Goal: Information Seeking & Learning: Understand process/instructions

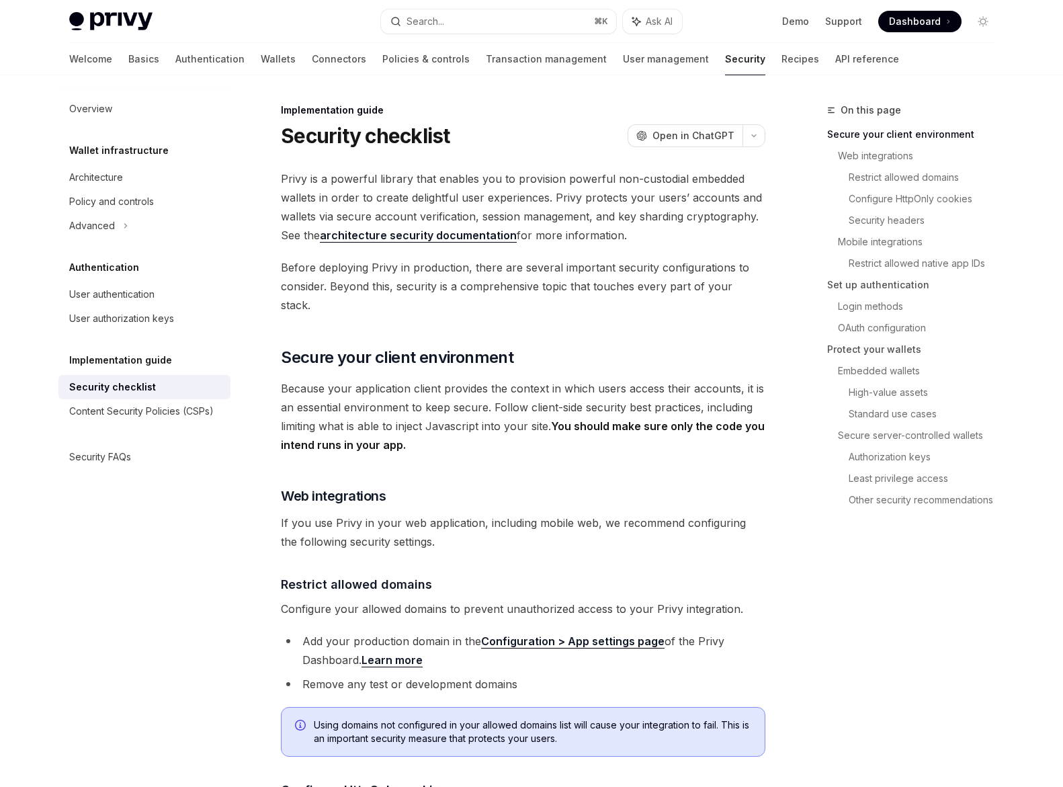
click at [482, 181] on span "Privy is a powerful library that enables you to provision powerful non-custodia…" at bounding box center [523, 206] width 484 height 75
click at [490, 202] on span "Privy is a powerful library that enables you to provision powerful non-custodia…" at bounding box center [523, 206] width 484 height 75
click at [461, 196] on span "Privy is a powerful library that enables you to provision powerful non-custodia…" at bounding box center [523, 206] width 484 height 75
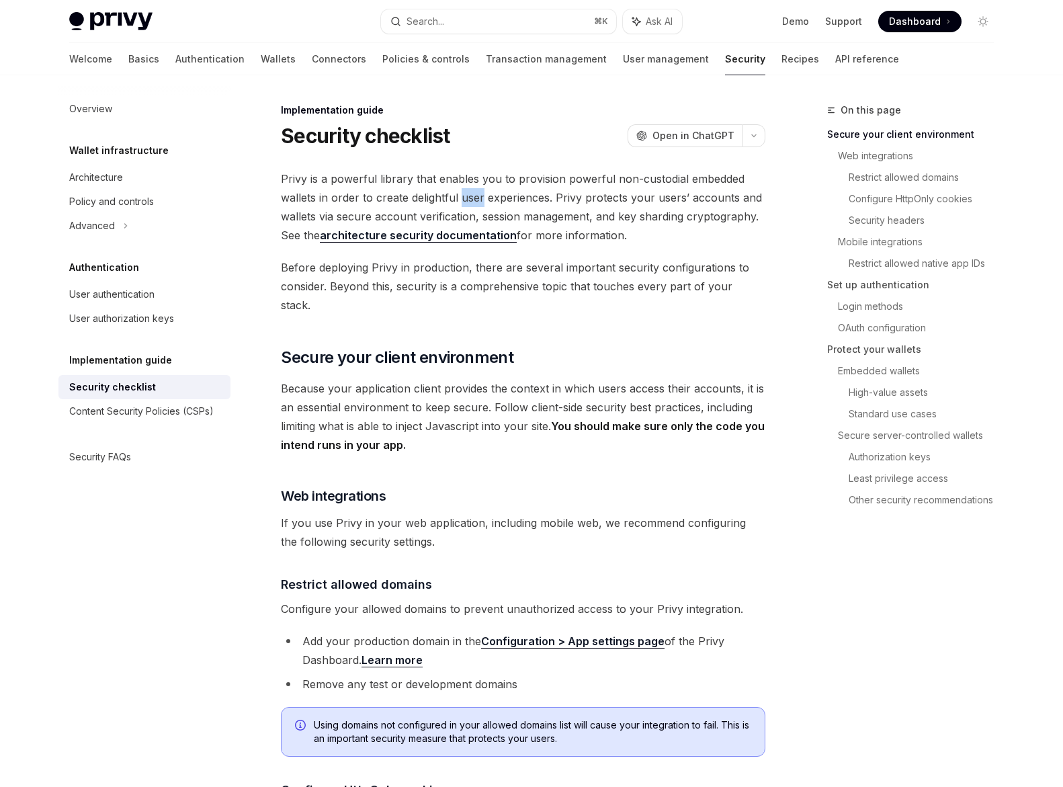
click at [461, 196] on span "Privy is a powerful library that enables you to provision powerful non-custodia…" at bounding box center [523, 206] width 484 height 75
click at [511, 202] on span "Privy is a powerful library that enables you to provision powerful non-custodia…" at bounding box center [523, 206] width 484 height 75
click at [446, 209] on span "Privy is a powerful library that enables you to provision powerful non-custodia…" at bounding box center [523, 206] width 484 height 75
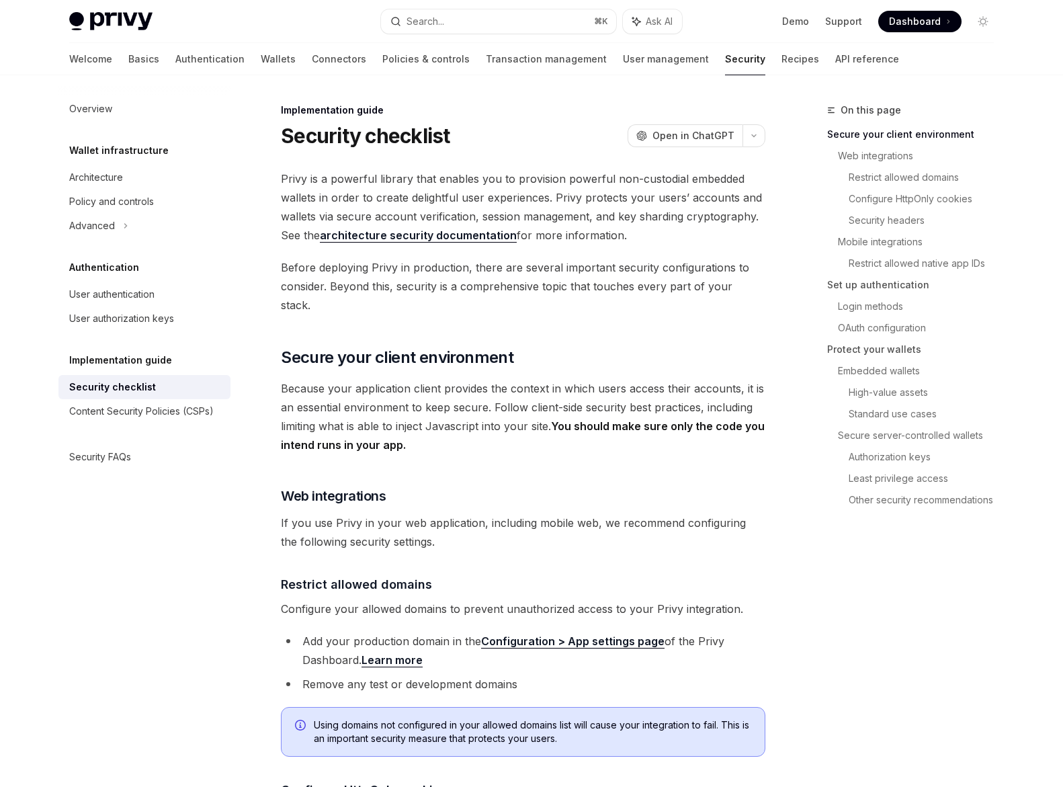
click at [509, 210] on span "Privy is a powerful library that enables you to provision powerful non-custodia…" at bounding box center [523, 206] width 484 height 75
click at [534, 212] on span "Privy is a powerful library that enables you to provision powerful non-custodia…" at bounding box center [523, 206] width 484 height 75
click at [501, 258] on span "Before deploying Privy in production, there are several important security conf…" at bounding box center [523, 286] width 484 height 56
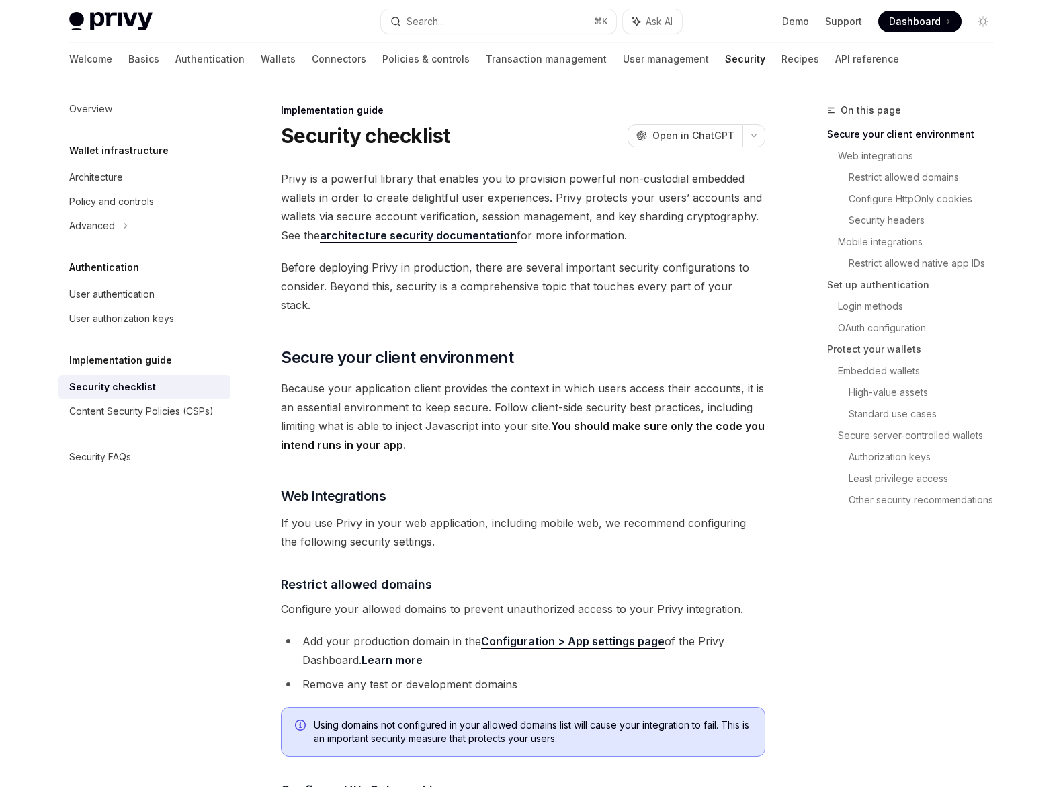
click at [531, 267] on span "Before deploying Privy in production, there are several important security conf…" at bounding box center [523, 286] width 484 height 56
click at [504, 285] on span "Before deploying Privy in production, there are several important security conf…" at bounding box center [523, 286] width 484 height 56
click at [431, 288] on span "Before deploying Privy in production, there are several important security conf…" at bounding box center [523, 286] width 484 height 56
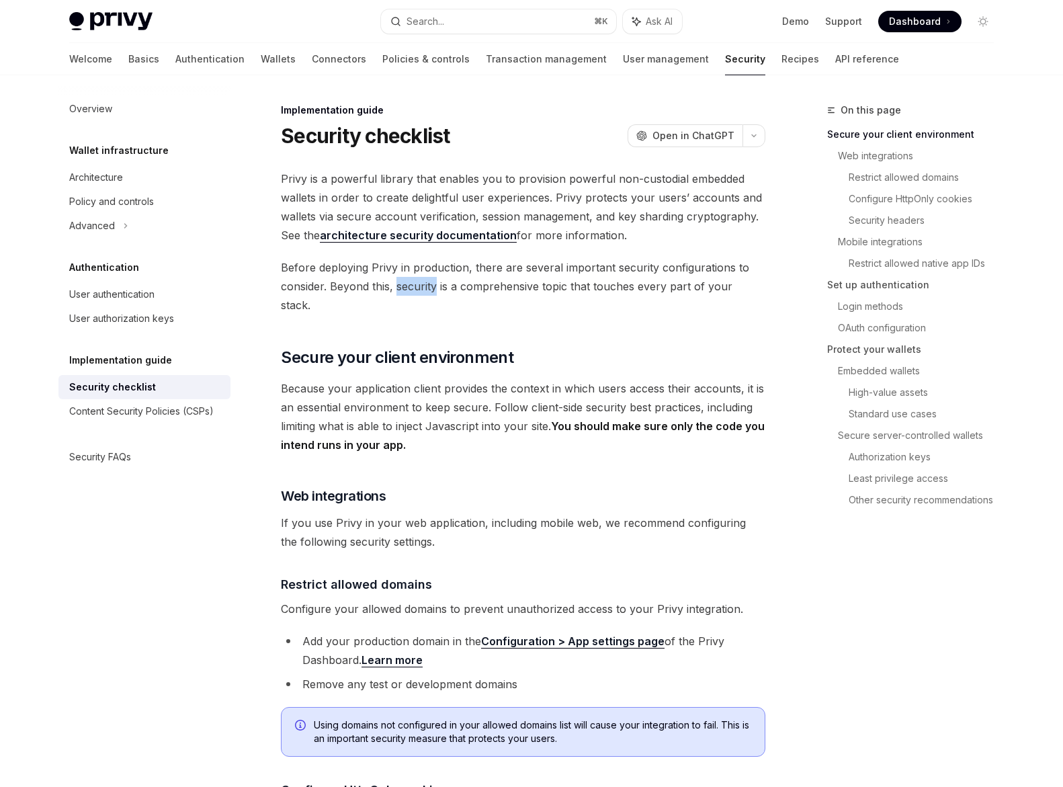
drag, startPoint x: 431, startPoint y: 288, endPoint x: 442, endPoint y: 289, distance: 11.5
click at [431, 288] on span "Before deploying Privy in production, there are several important security conf…" at bounding box center [523, 286] width 484 height 56
click at [486, 286] on span "Before deploying Privy in production, there are several important security conf…" at bounding box center [523, 286] width 484 height 56
click at [578, 287] on span "Before deploying Privy in production, there are several important security conf…" at bounding box center [523, 286] width 484 height 56
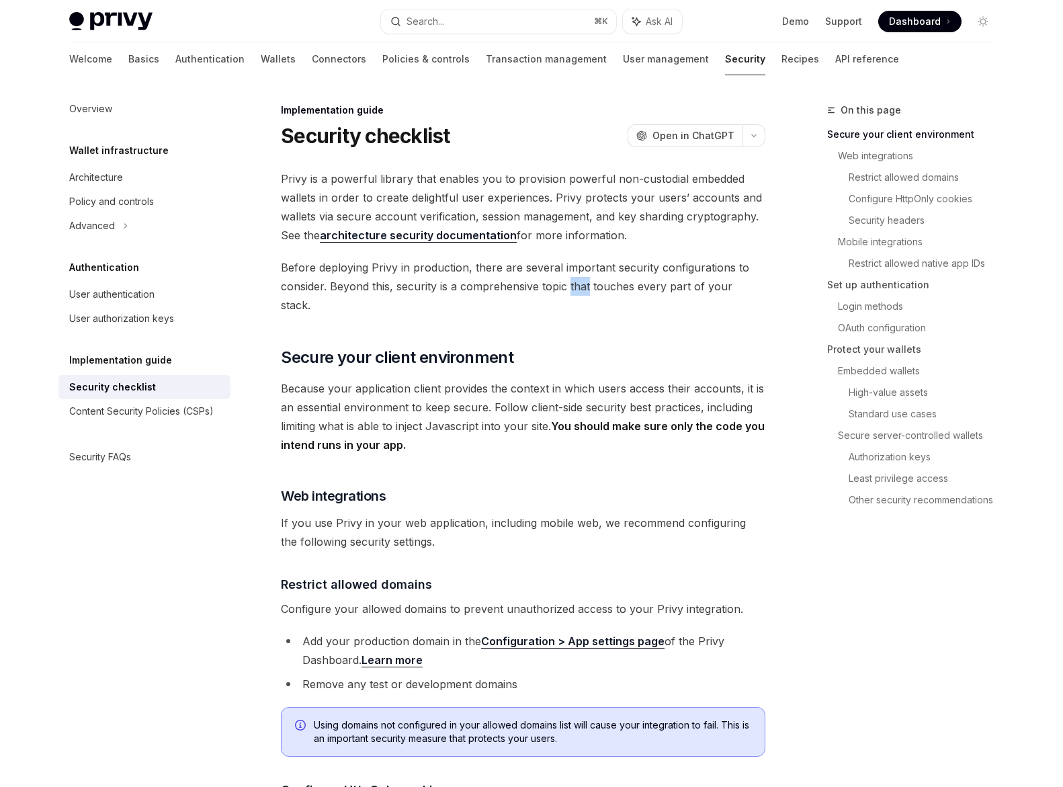
click at [578, 287] on span "Before deploying Privy in production, there are several important security conf…" at bounding box center [523, 286] width 484 height 56
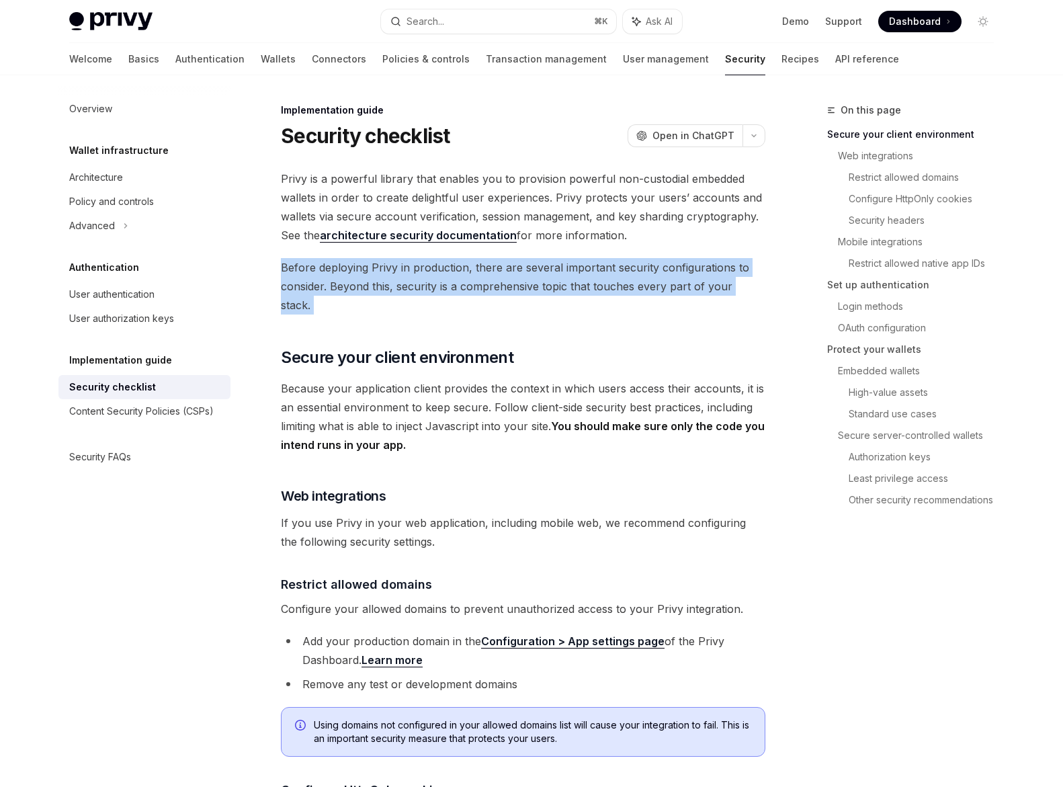
click at [578, 287] on span "Before deploying Privy in production, there are several important security conf…" at bounding box center [523, 286] width 484 height 56
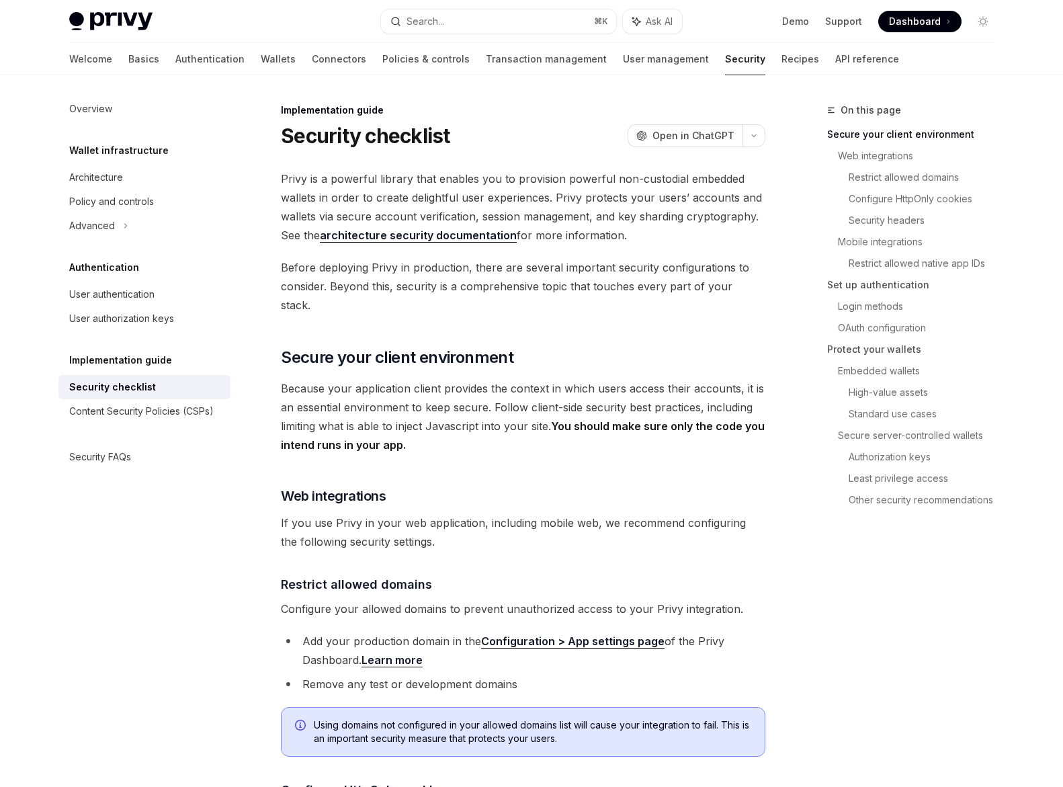
click at [494, 379] on span "Because your application client provides the context in which users access thei…" at bounding box center [523, 416] width 484 height 75
click at [497, 385] on span "Because your application client provides the context in which users access thei…" at bounding box center [523, 416] width 484 height 75
click at [499, 403] on span "Because your application client provides the context in which users access thei…" at bounding box center [523, 416] width 484 height 75
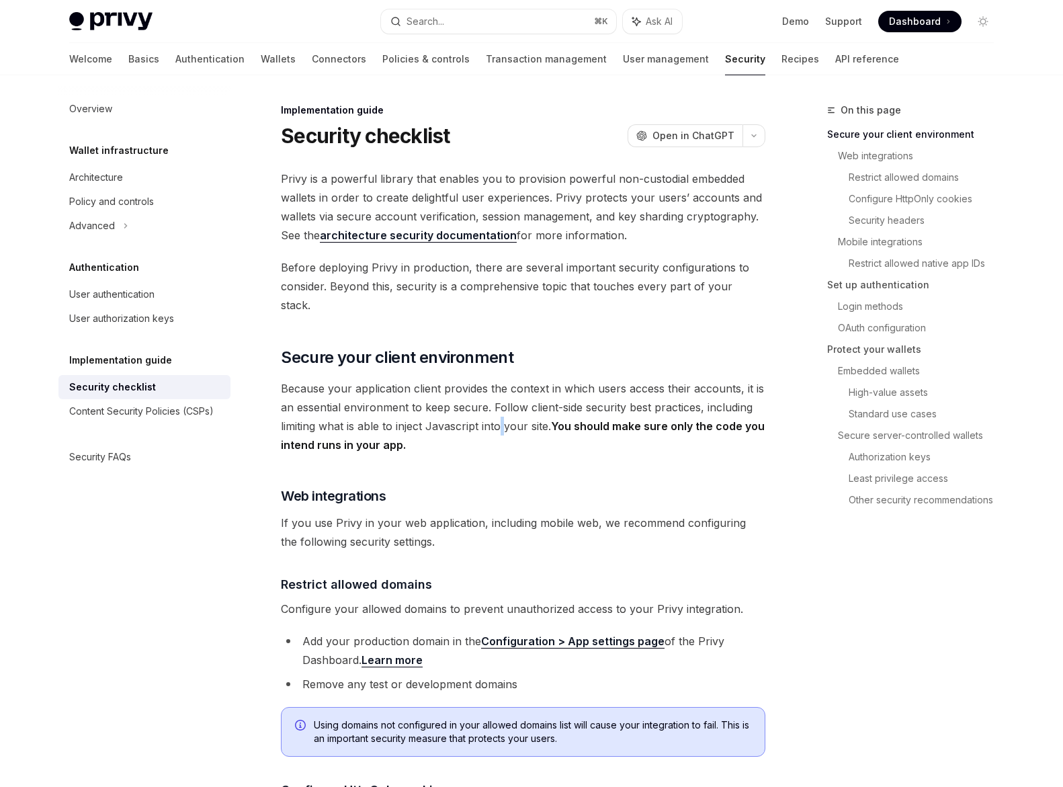
click at [499, 403] on span "Because your application client provides the context in which users access thei…" at bounding box center [523, 416] width 484 height 75
click at [443, 388] on span "Because your application client provides the context in which users access thei…" at bounding box center [523, 416] width 484 height 75
click at [515, 390] on span "Because your application client provides the context in which users access thei…" at bounding box center [523, 416] width 484 height 75
click at [545, 390] on span "Because your application client provides the context in which users access thei…" at bounding box center [523, 416] width 484 height 75
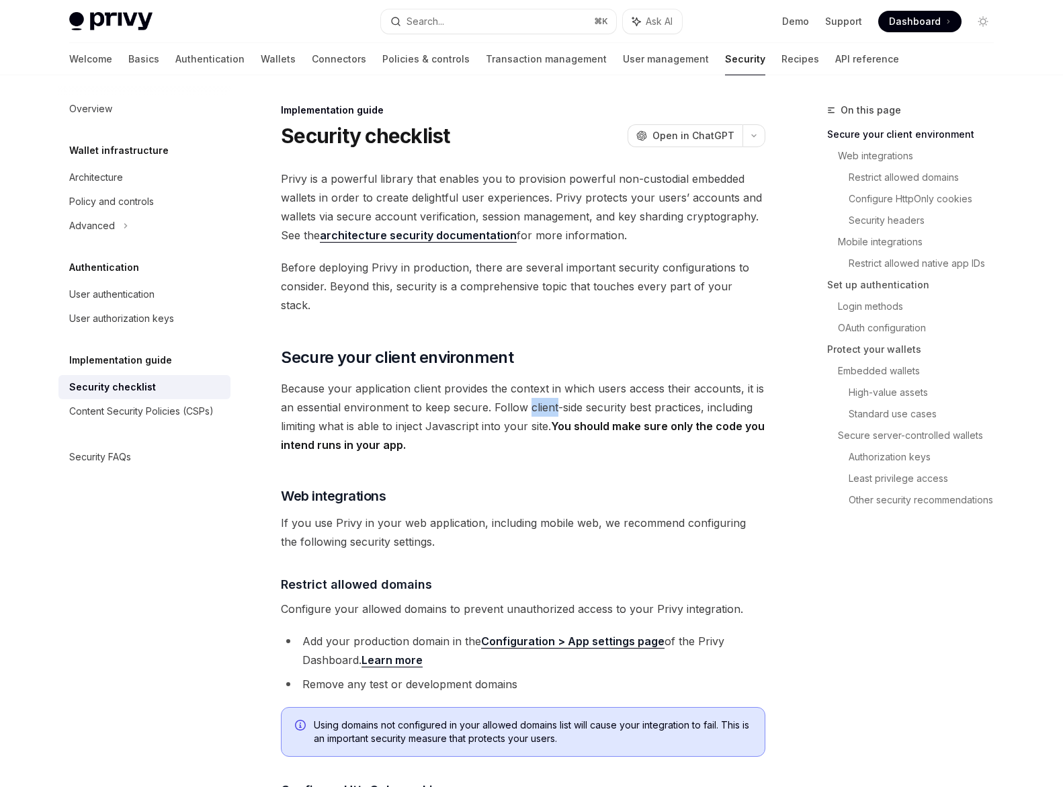
click at [545, 390] on span "Because your application client provides the context in which users access thei…" at bounding box center [523, 416] width 484 height 75
click at [449, 402] on span "Because your application client provides the context in which users access thei…" at bounding box center [523, 416] width 484 height 75
click at [516, 405] on span "Because your application client provides the context in which users access thei…" at bounding box center [523, 416] width 484 height 75
click at [496, 432] on span "Because your application client provides the context in which users access thei…" at bounding box center [523, 416] width 484 height 75
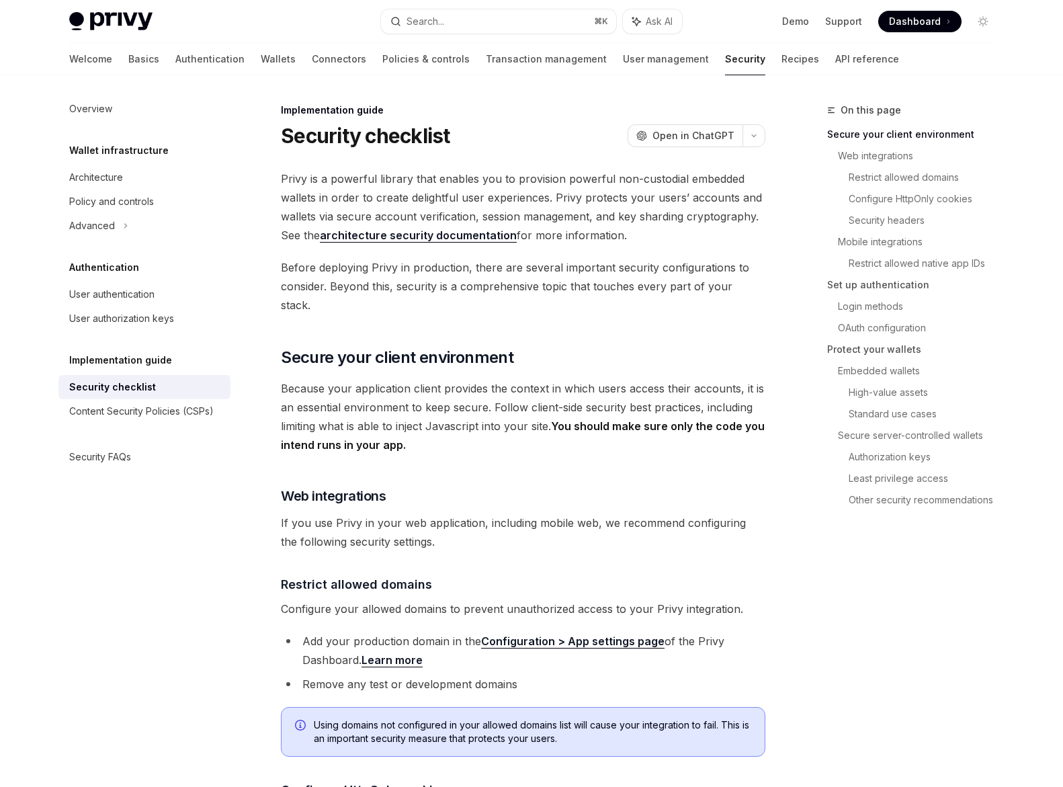
click at [393, 428] on strong "You should make sure only the code you intend runs in your app." at bounding box center [523, 435] width 484 height 32
click at [543, 412] on span "Because your application client provides the context in which users access thei…" at bounding box center [523, 416] width 484 height 75
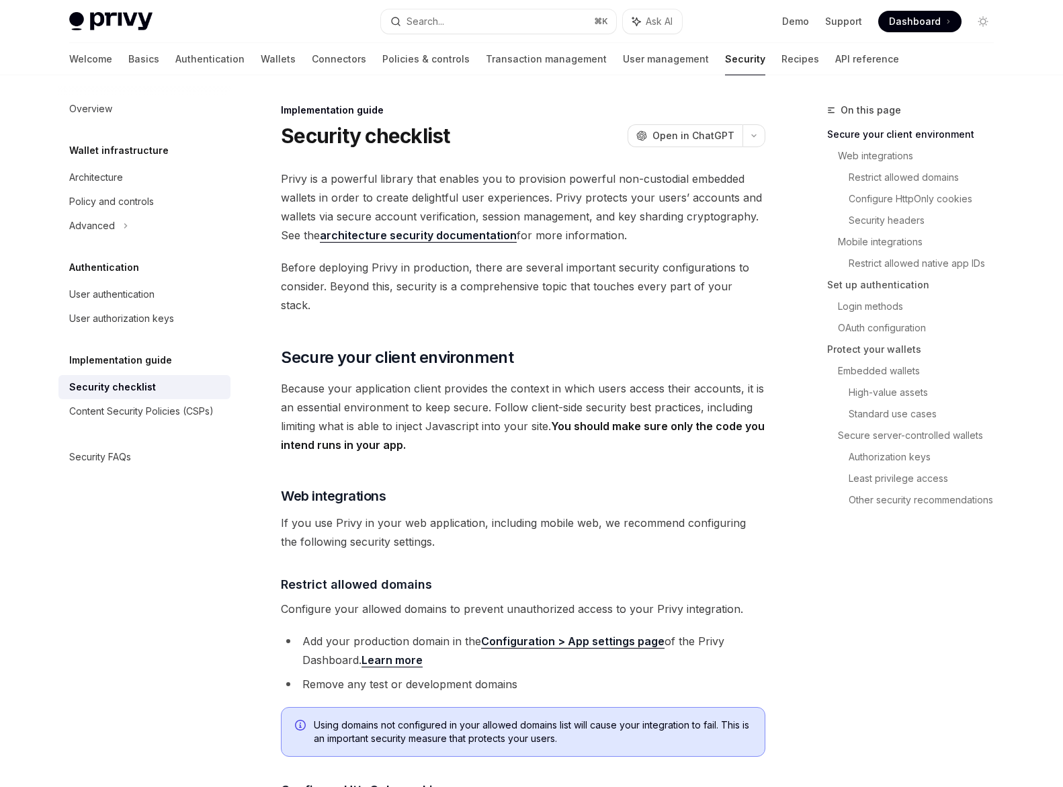
click at [543, 433] on span "Because your application client provides the context in which users access thei…" at bounding box center [523, 416] width 484 height 75
click at [404, 575] on span "Restrict allowed domains" at bounding box center [356, 584] width 151 height 18
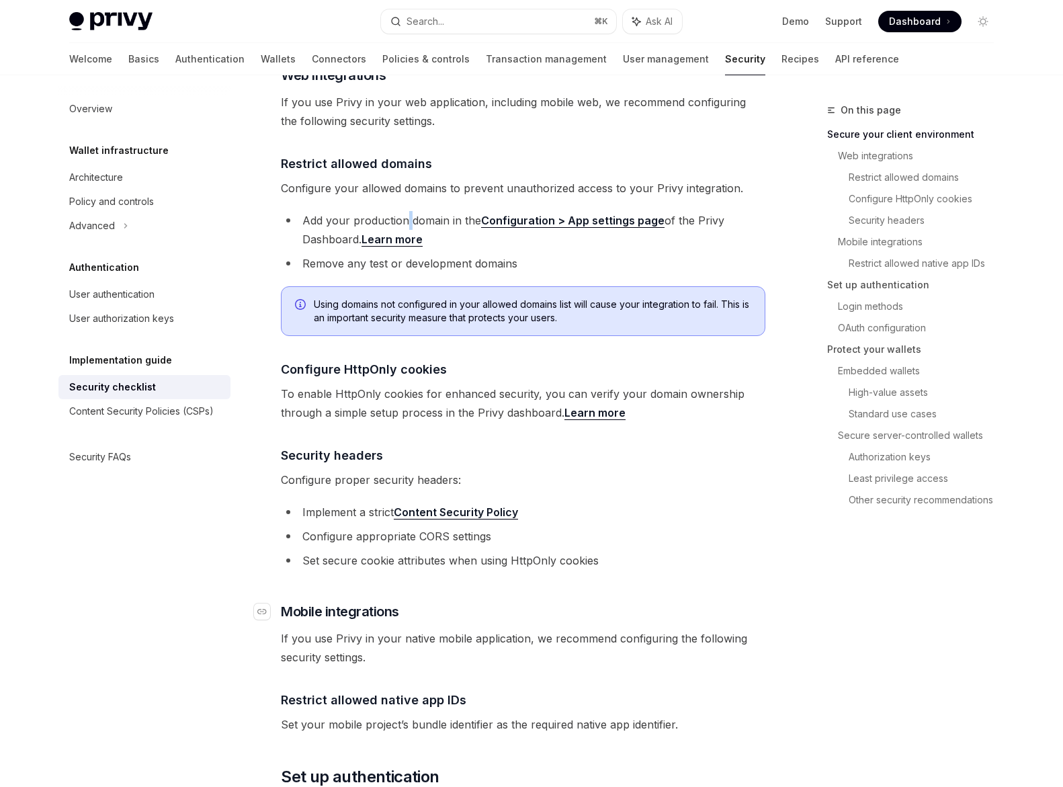
scroll to position [454, 0]
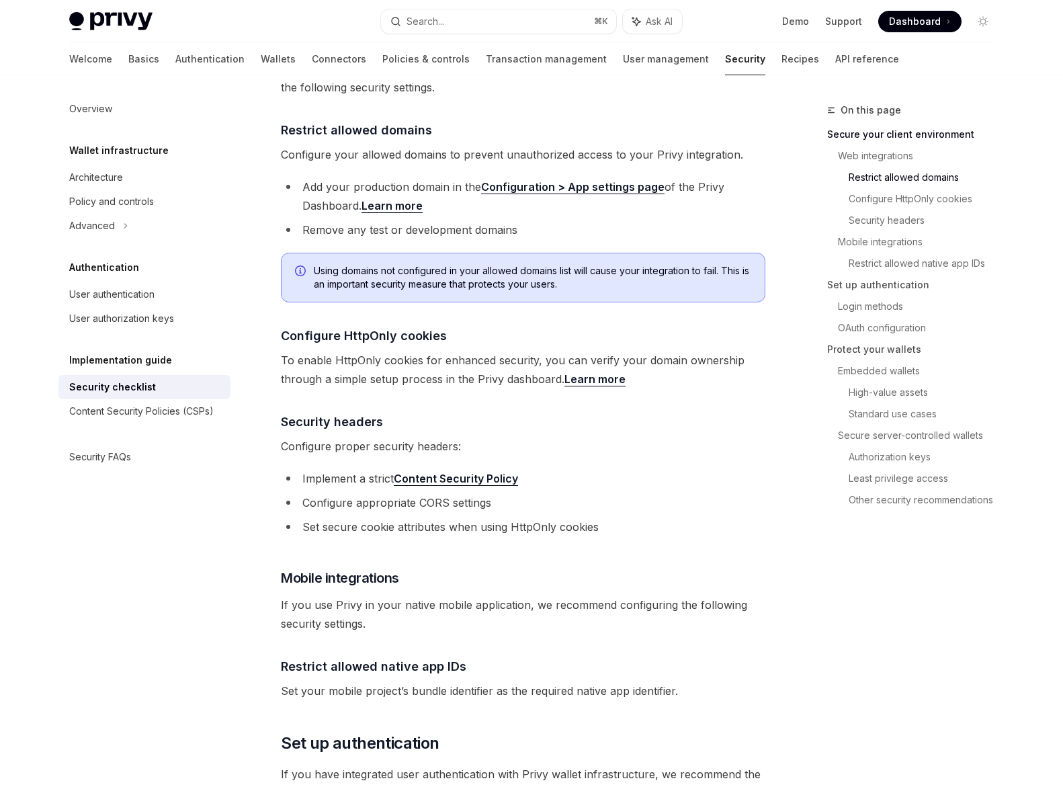
click at [484, 145] on span "Configure your allowed domains to prevent unauthorized access to your Privy int…" at bounding box center [523, 154] width 484 height 19
click at [512, 145] on span "Configure your allowed domains to prevent unauthorized access to your Privy int…" at bounding box center [523, 154] width 484 height 19
click at [408, 177] on li "Add your production domain in the Configuration > App settings page of the Priv…" at bounding box center [523, 196] width 484 height 38
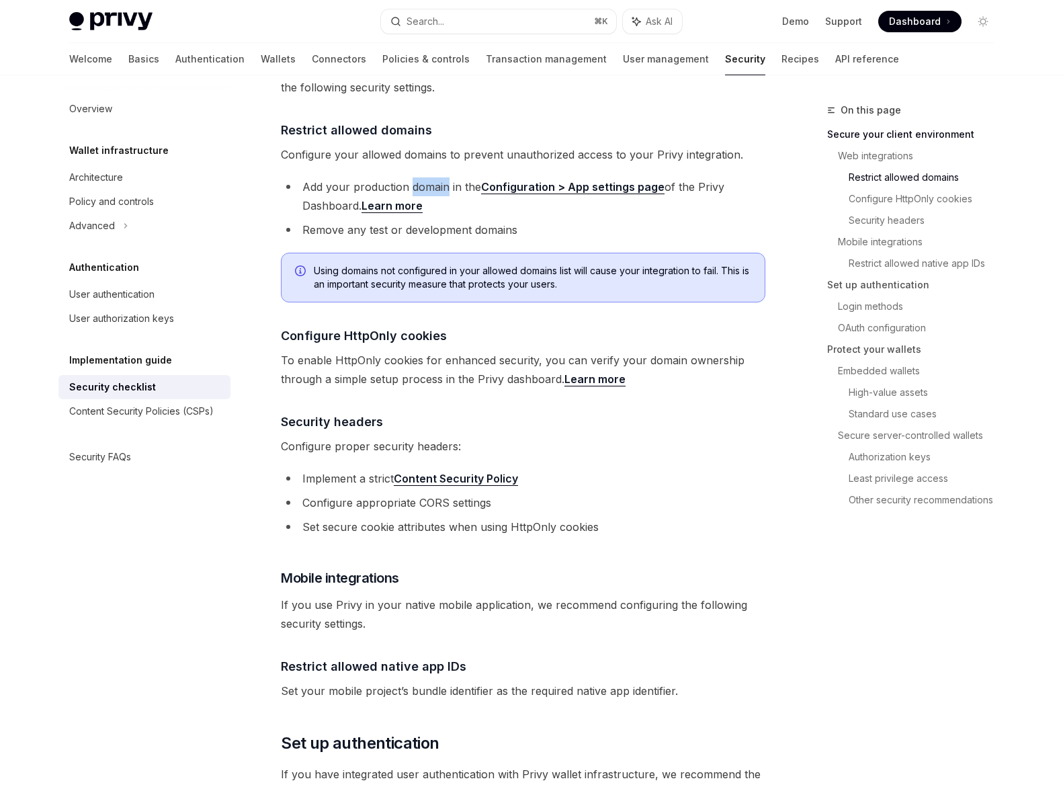
click at [408, 177] on li "Add your production domain in the Configuration > App settings page of the Priv…" at bounding box center [523, 196] width 484 height 38
click at [460, 220] on li "Remove any test or development domains" at bounding box center [523, 229] width 484 height 19
click at [478, 220] on li "Remove any test or development domains" at bounding box center [523, 229] width 484 height 19
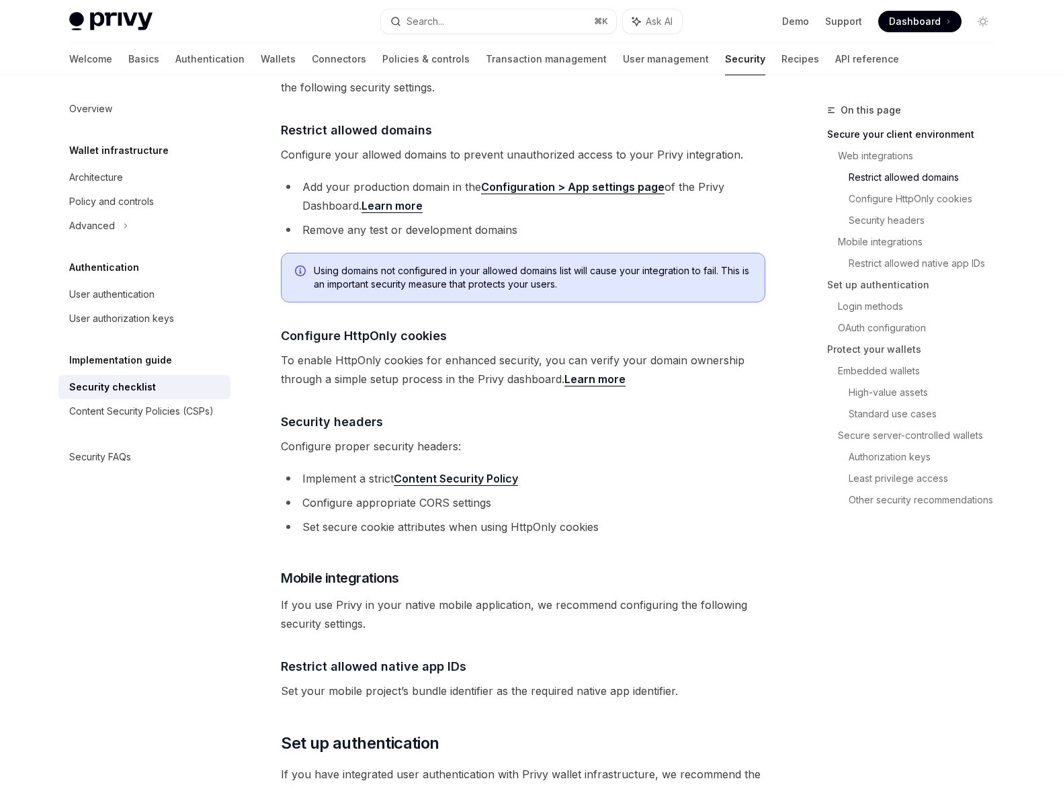
click at [446, 351] on span "To enable HttpOnly cookies for enhanced security, you can verify your domain ow…" at bounding box center [523, 370] width 484 height 38
click at [504, 351] on span "To enable HttpOnly cookies for enhanced security, you can verify your domain ow…" at bounding box center [523, 370] width 484 height 38
click at [499, 357] on span "To enable HttpOnly cookies for enhanced security, you can verify your domain ow…" at bounding box center [523, 370] width 484 height 38
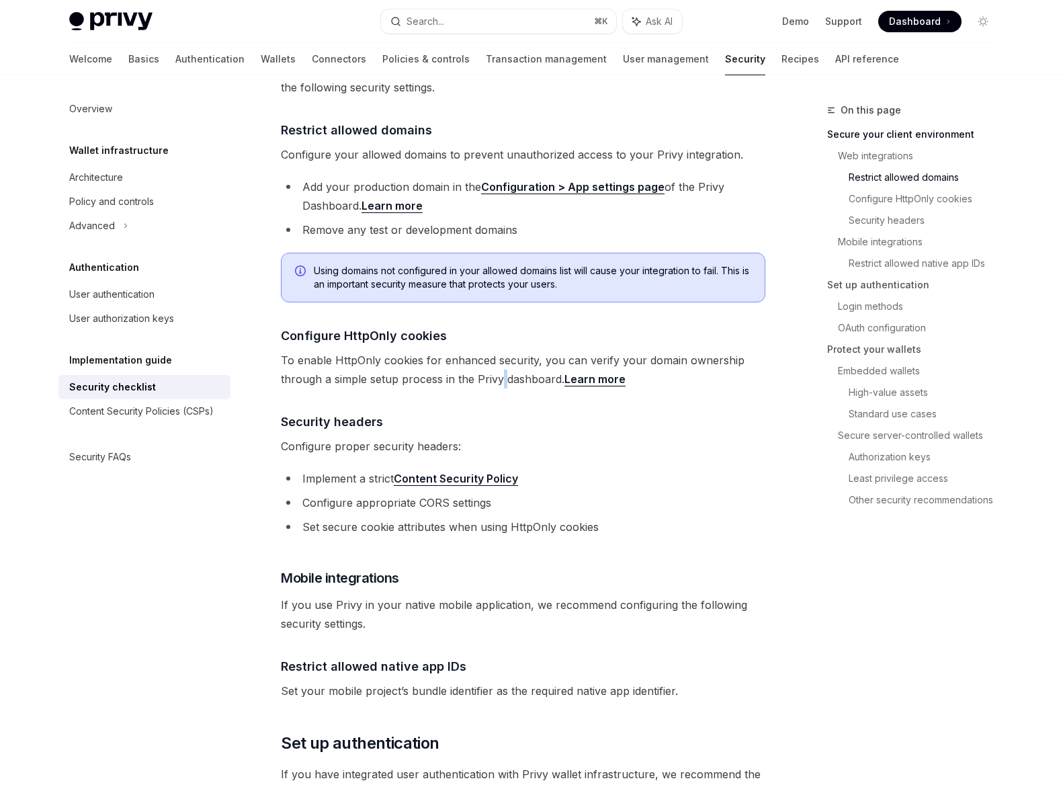
click at [499, 357] on span "To enable HttpOnly cookies for enhanced security, you can verify your domain ow…" at bounding box center [523, 370] width 484 height 38
click at [413, 361] on span "To enable HttpOnly cookies for enhanced security, you can verify your domain ow…" at bounding box center [523, 370] width 484 height 38
drag, startPoint x: 413, startPoint y: 361, endPoint x: 446, endPoint y: 363, distance: 33.0
click at [413, 361] on span "To enable HttpOnly cookies for enhanced security, you can verify your domain ow…" at bounding box center [523, 370] width 484 height 38
click at [485, 361] on span "To enable HttpOnly cookies for enhanced security, you can verify your domain ow…" at bounding box center [523, 370] width 484 height 38
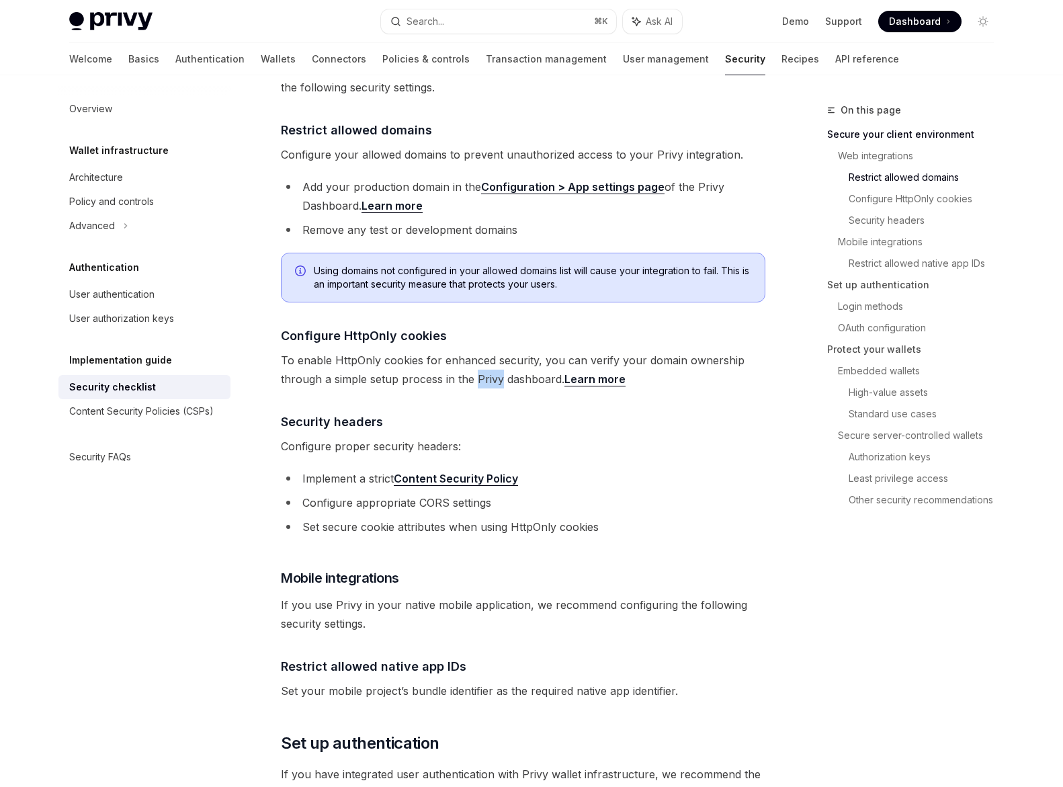
click at [485, 361] on span "To enable HttpOnly cookies for enhanced security, you can verify your domain ow…" at bounding box center [523, 370] width 484 height 38
click at [486, 412] on h4 "​ Security headers" at bounding box center [523, 421] width 484 height 18
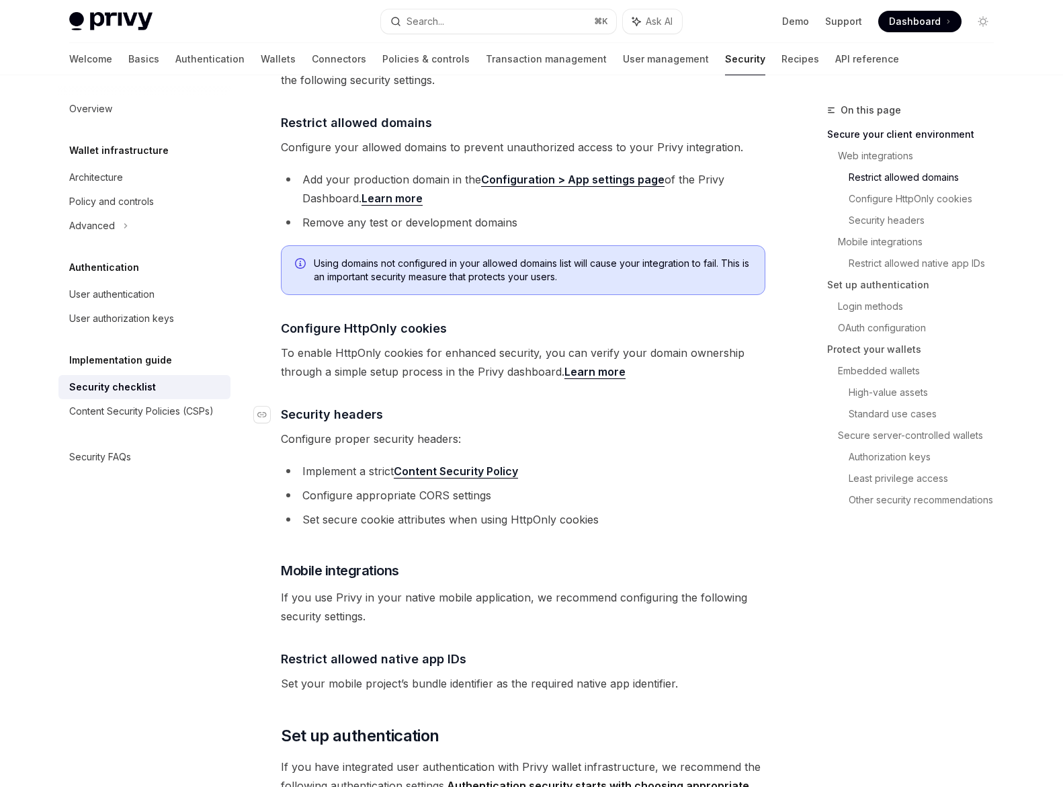
scroll to position [573, 0]
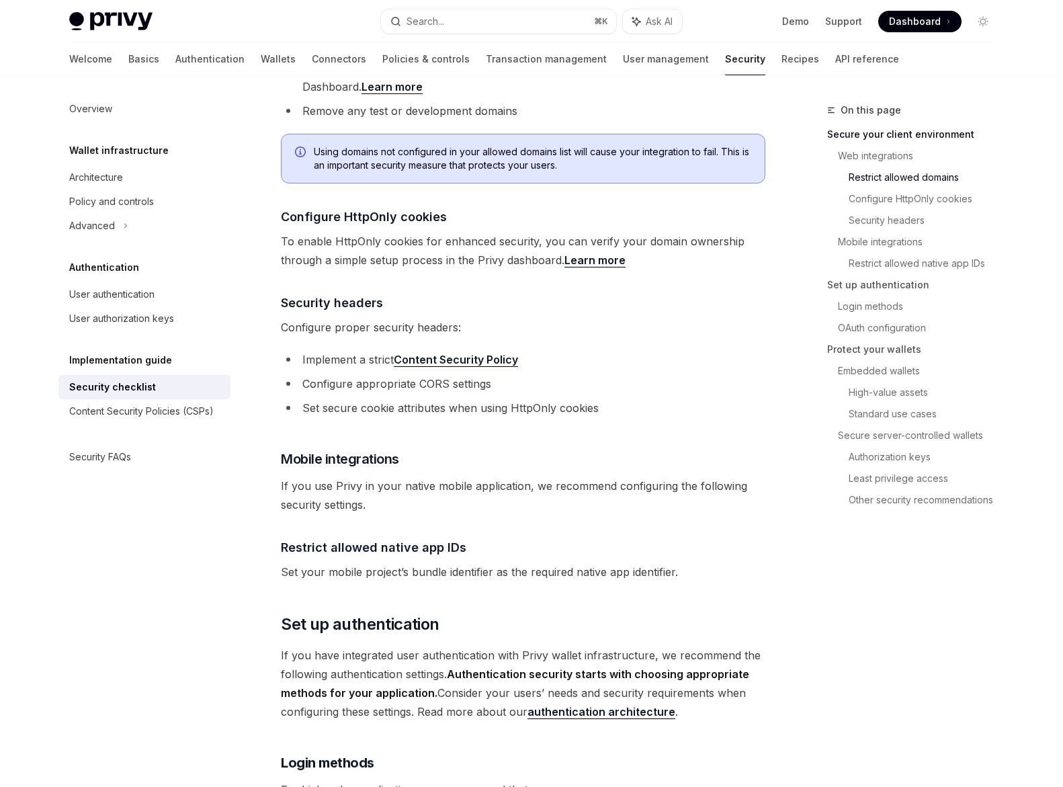
click at [439, 374] on li "Configure appropriate CORS settings" at bounding box center [523, 383] width 484 height 19
click at [477, 398] on li "Set secure cookie attributes when using HttpOnly cookies" at bounding box center [523, 407] width 484 height 19
click at [416, 398] on li "Set secure cookie attributes when using HttpOnly cookies" at bounding box center [523, 407] width 484 height 19
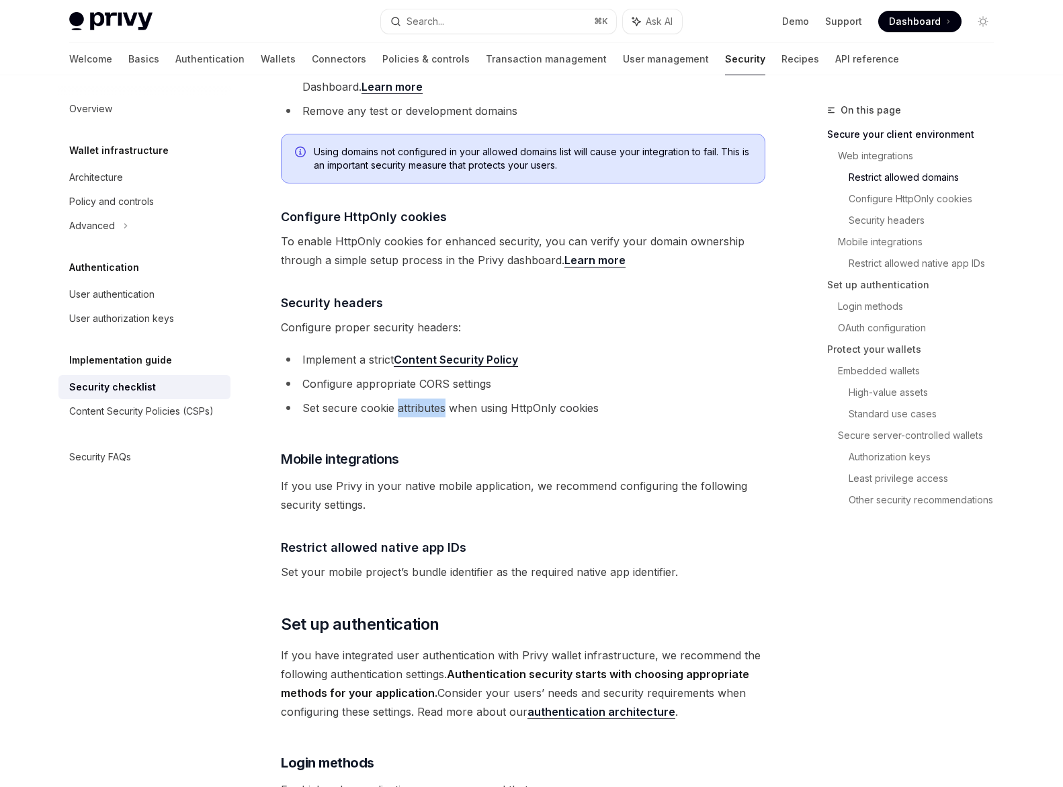
drag, startPoint x: 416, startPoint y: 386, endPoint x: 453, endPoint y: 389, distance: 37.0
click at [416, 398] on li "Set secure cookie attributes when using HttpOnly cookies" at bounding box center [523, 407] width 484 height 19
click at [466, 398] on li "Set secure cookie attributes when using HttpOnly cookies" at bounding box center [523, 407] width 484 height 19
click at [500, 398] on li "Set secure cookie attributes when using HttpOnly cookies" at bounding box center [523, 407] width 484 height 19
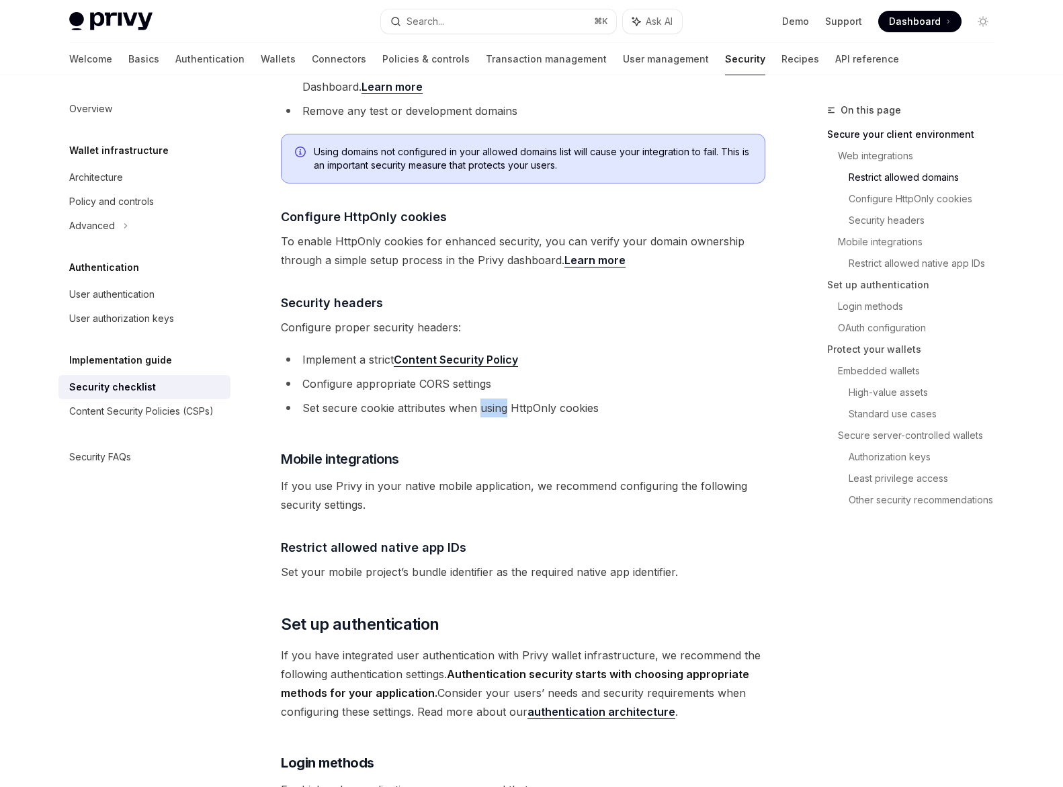
click at [500, 398] on li "Set secure cookie attributes when using HttpOnly cookies" at bounding box center [523, 407] width 484 height 19
click at [523, 398] on li "Set secure cookie attributes when using HttpOnly cookies" at bounding box center [523, 407] width 484 height 19
click at [475, 476] on span "If you use Privy in your native mobile application, we recommend configuring th…" at bounding box center [523, 495] width 484 height 38
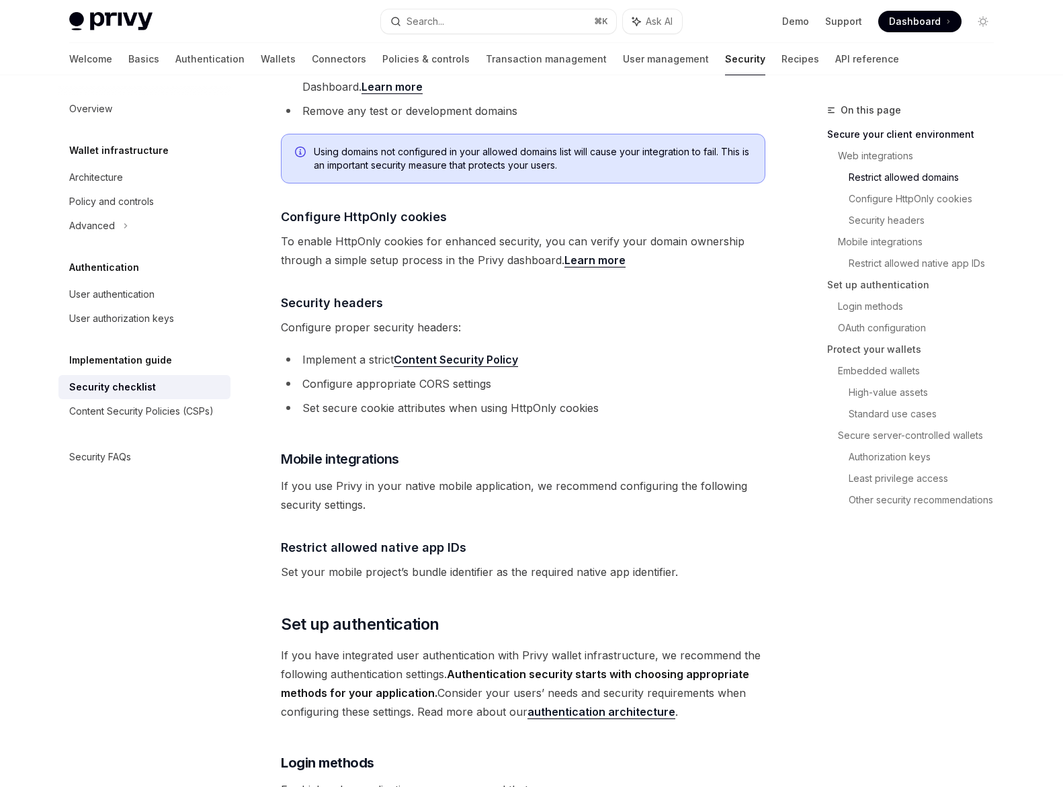
click at [543, 476] on span "If you use Privy in your native mobile application, we recommend configuring th…" at bounding box center [523, 495] width 484 height 38
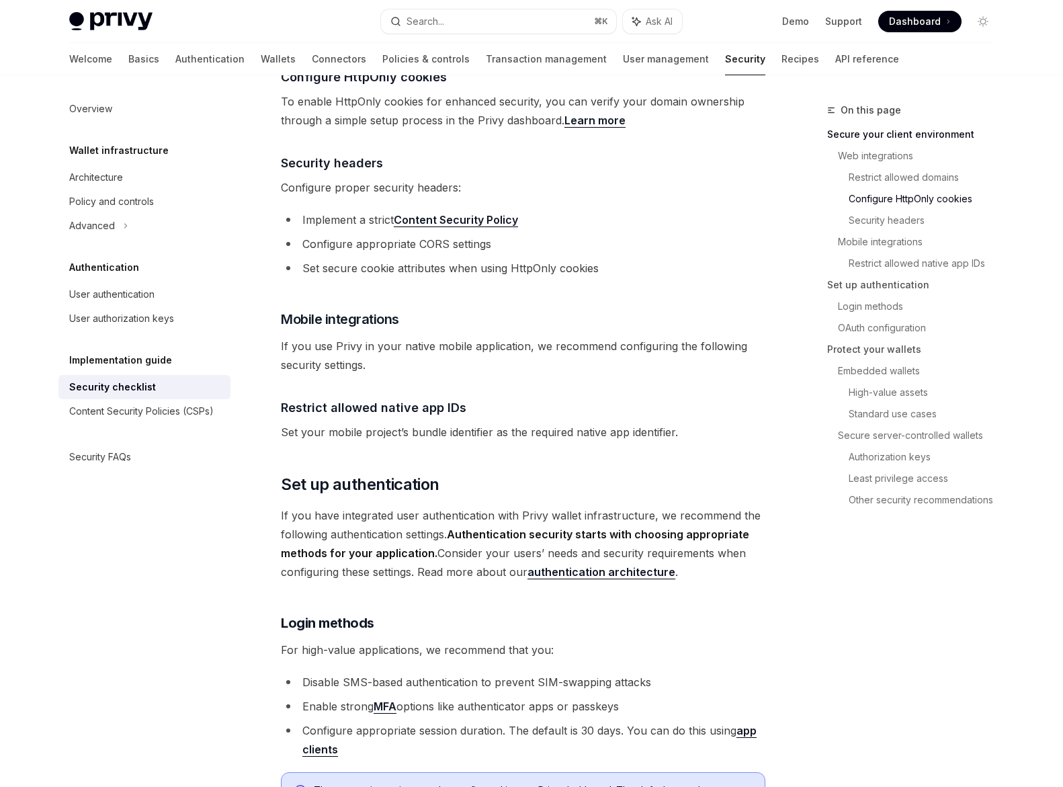
click at [506, 506] on span "If you have integrated user authentication with Privy wallet infrastructure, we…" at bounding box center [523, 543] width 484 height 75
click at [467, 527] on strong "Authentication security starts with choosing appropriate methods for your appli…" at bounding box center [515, 543] width 468 height 32
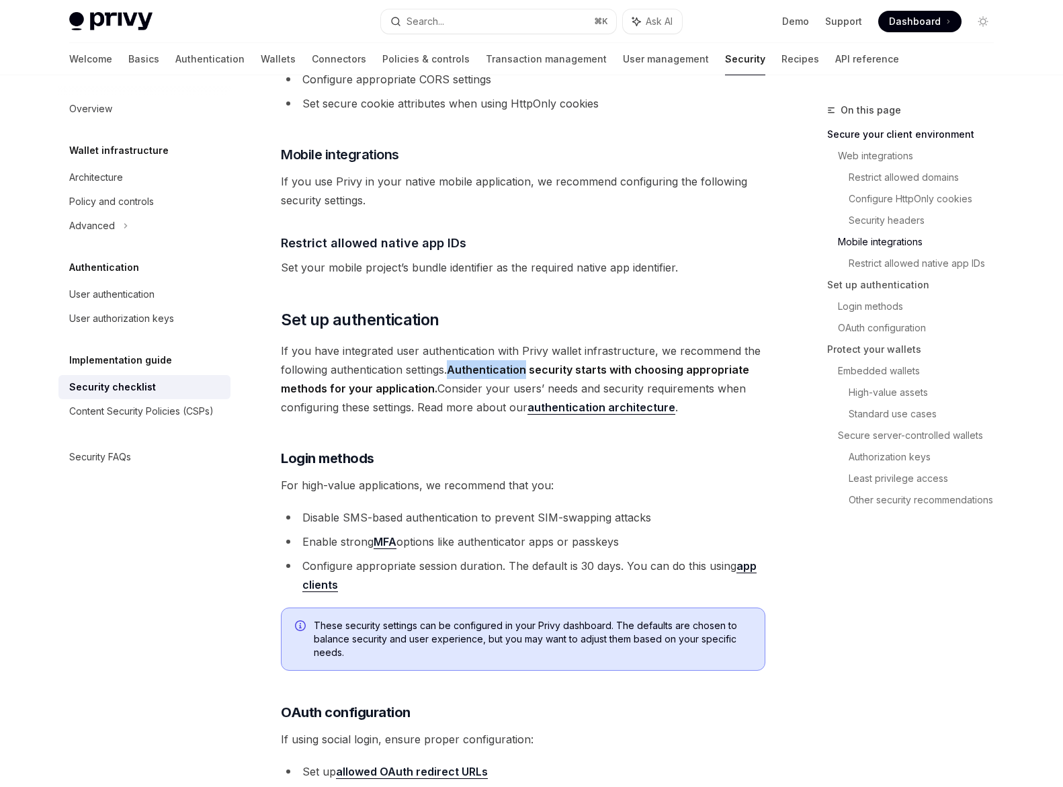
scroll to position [905, 0]
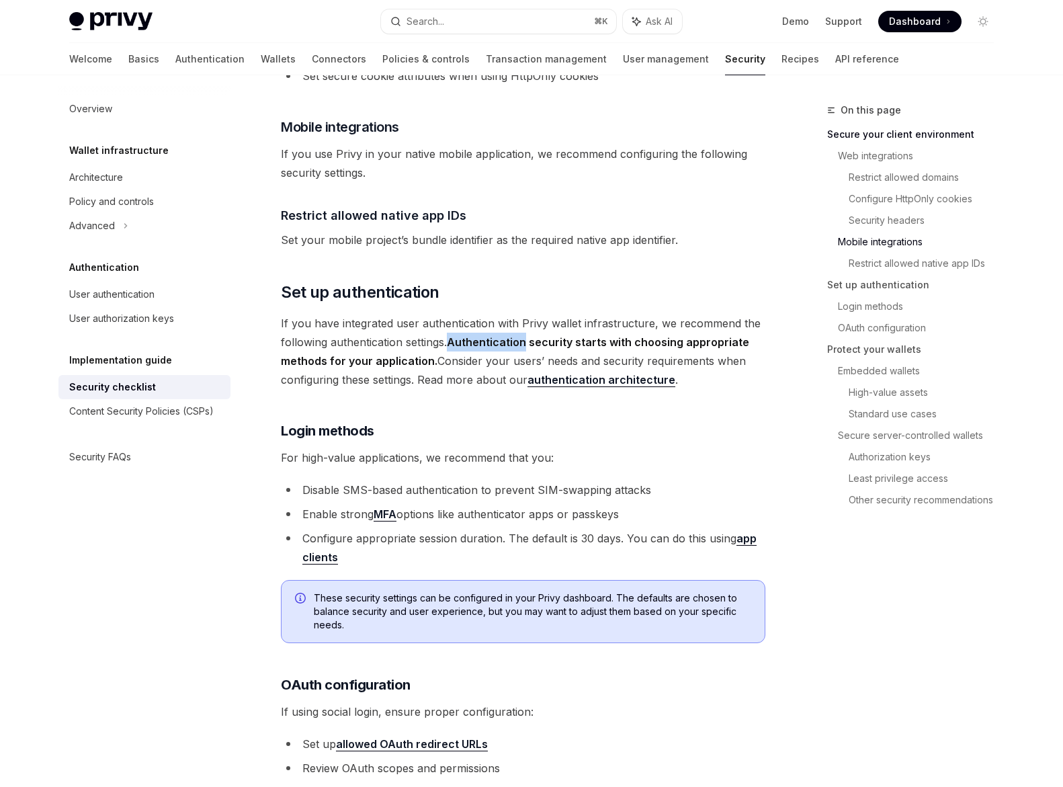
click at [493, 335] on strong "Authentication security starts with choosing appropriate methods for your appli…" at bounding box center [515, 351] width 468 height 32
click at [490, 334] on span "If you have integrated user authentication with Privy wallet infrastructure, we…" at bounding box center [523, 351] width 484 height 75
click at [490, 335] on strong "Authentication security starts with choosing appropriate methods for your appli…" at bounding box center [515, 351] width 468 height 32
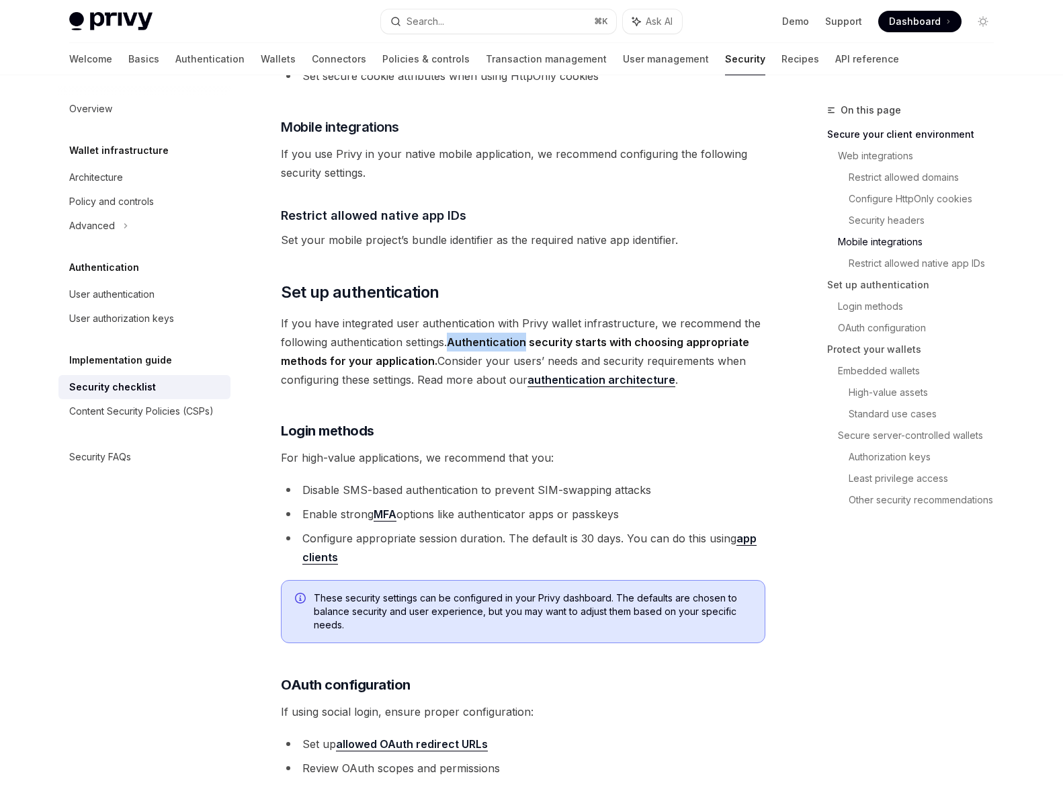
click at [490, 335] on strong "Authentication security starts with choosing appropriate methods for your appli…" at bounding box center [515, 351] width 468 height 32
click at [481, 343] on span "If you have integrated user authentication with Privy wallet infrastructure, we…" at bounding box center [523, 351] width 484 height 75
click at [471, 361] on span "If you have integrated user authentication with Privy wallet infrastructure, we…" at bounding box center [523, 351] width 484 height 75
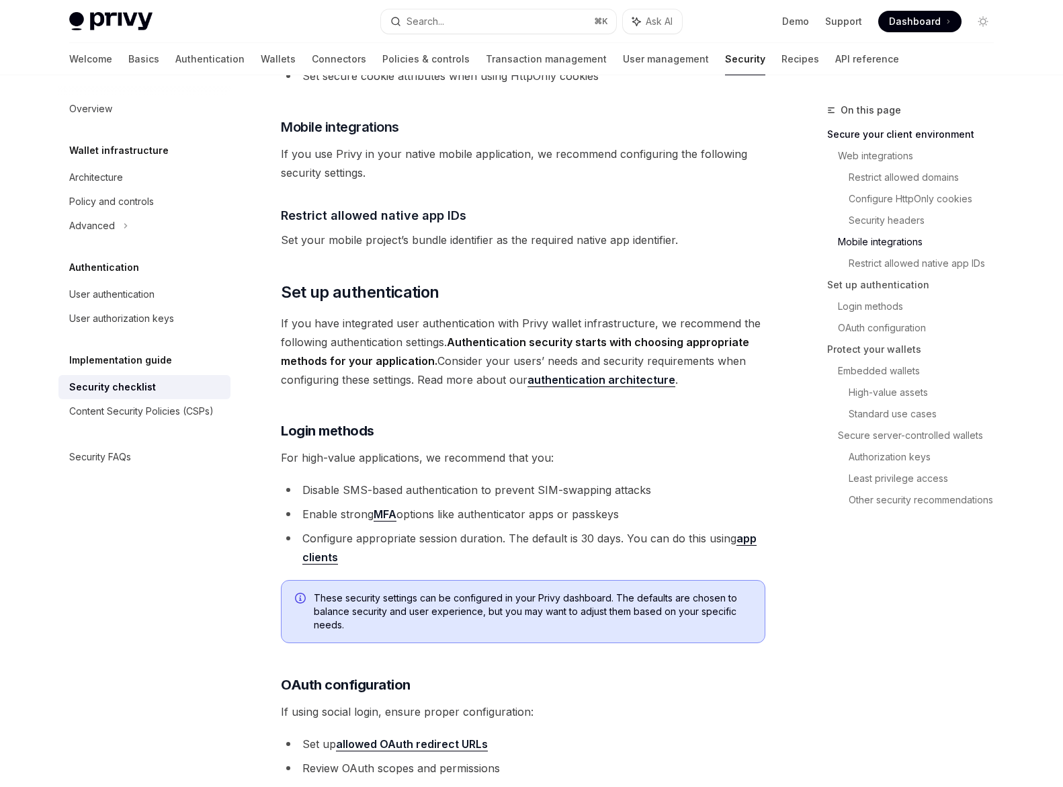
click at [460, 448] on span "For high-value applications, we recommend that you:" at bounding box center [523, 457] width 484 height 19
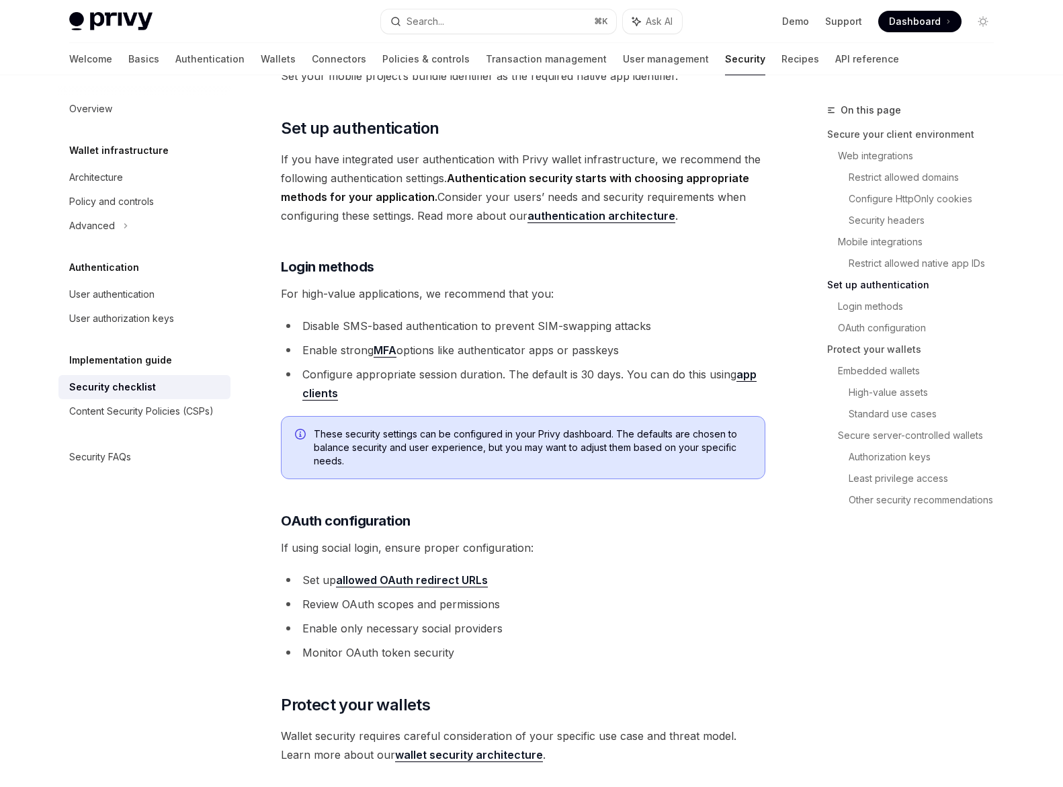
scroll to position [1082, 0]
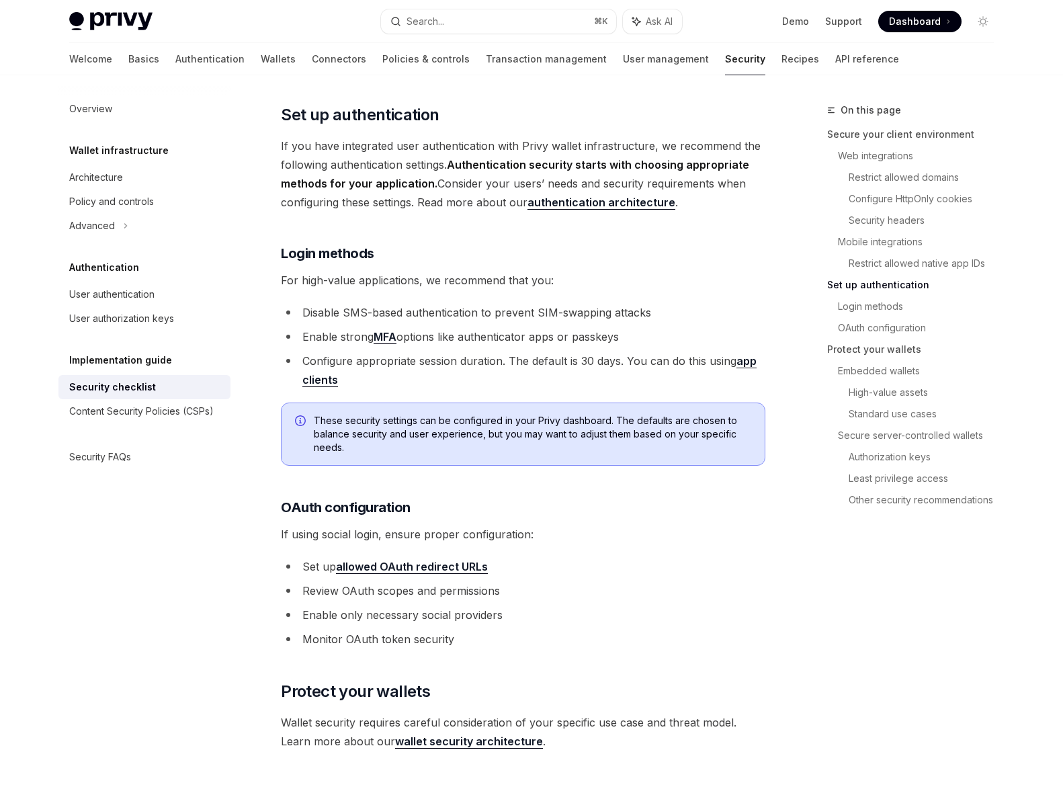
click at [483, 351] on li "Configure appropriate session duration. The default is 30 days. You can do this…" at bounding box center [523, 370] width 484 height 38
click at [525, 351] on li "Configure appropriate session duration. The default is 30 days. You can do this…" at bounding box center [523, 370] width 484 height 38
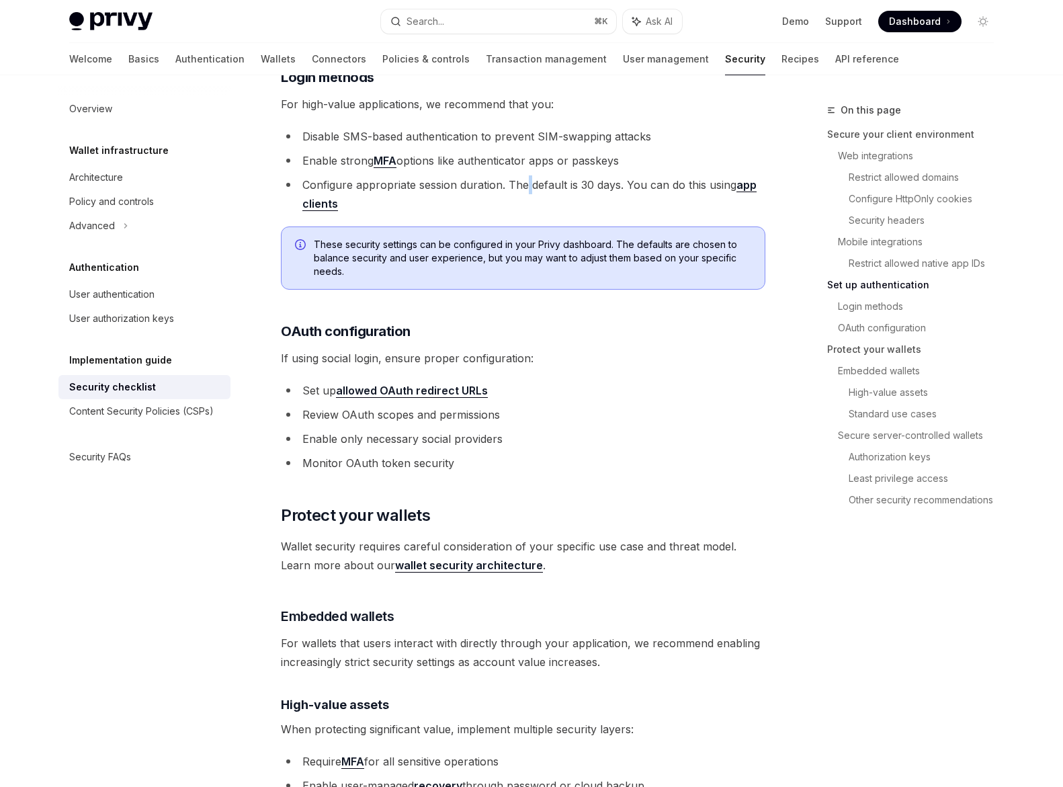
scroll to position [1286, 0]
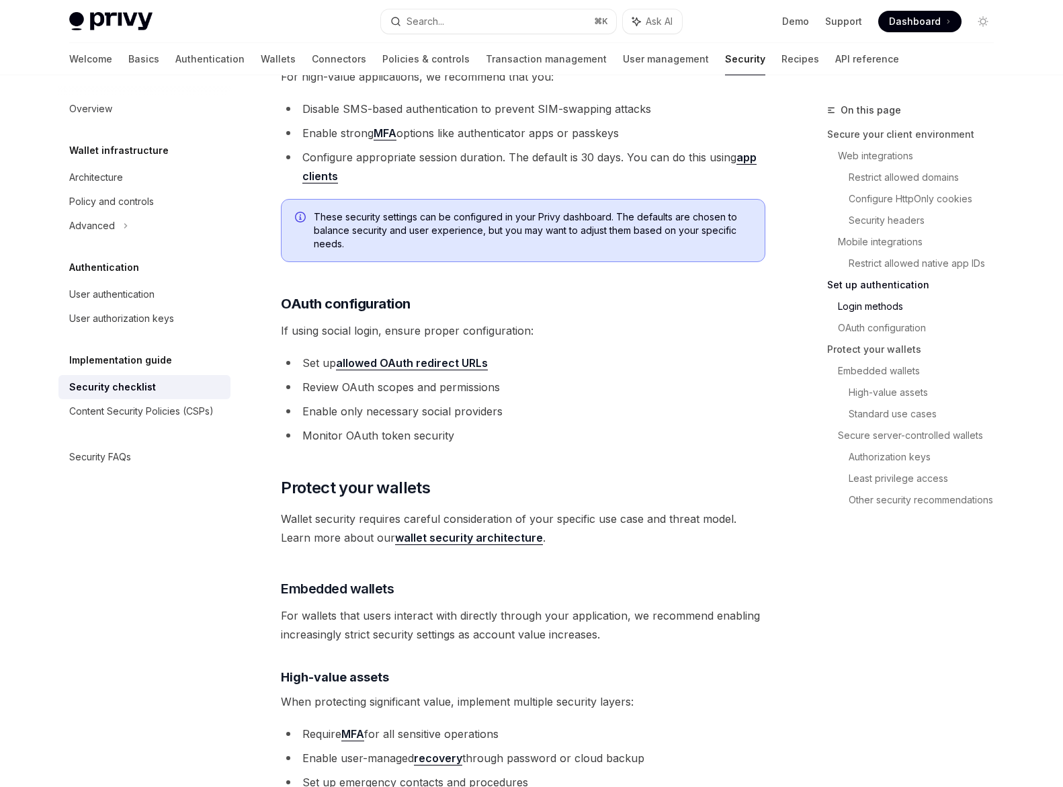
click at [421, 321] on span "If using social login, ensure proper configuration:" at bounding box center [523, 330] width 484 height 19
click at [465, 321] on span "If using social login, ensure proper configuration:" at bounding box center [523, 330] width 484 height 19
click at [490, 436] on div "Privy is a powerful library that enables you to provision powerful non-custodia…" at bounding box center [523, 553] width 484 height 3339
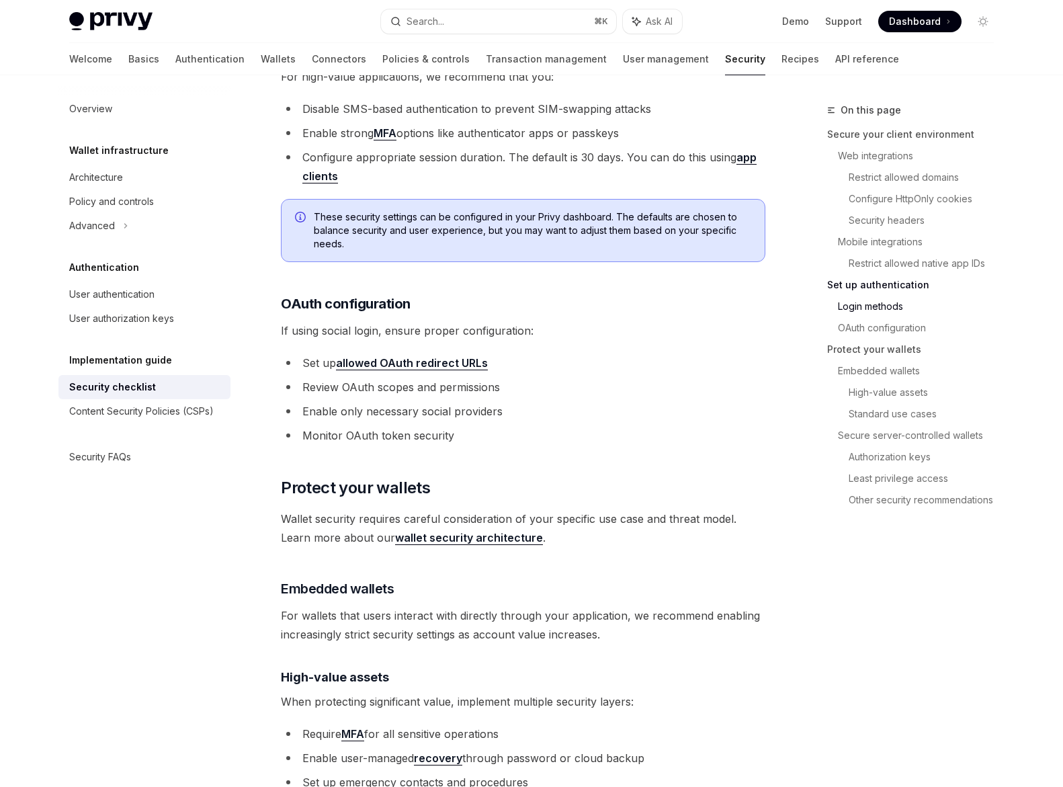
click at [430, 724] on li "Require MFA for all sensitive operations" at bounding box center [523, 733] width 484 height 19
click at [489, 724] on li "Require MFA for all sensitive operations" at bounding box center [523, 733] width 484 height 19
click at [533, 697] on div "Privy is a powerful library that enables you to provision powerful non-custodia…" at bounding box center [523, 553] width 484 height 3339
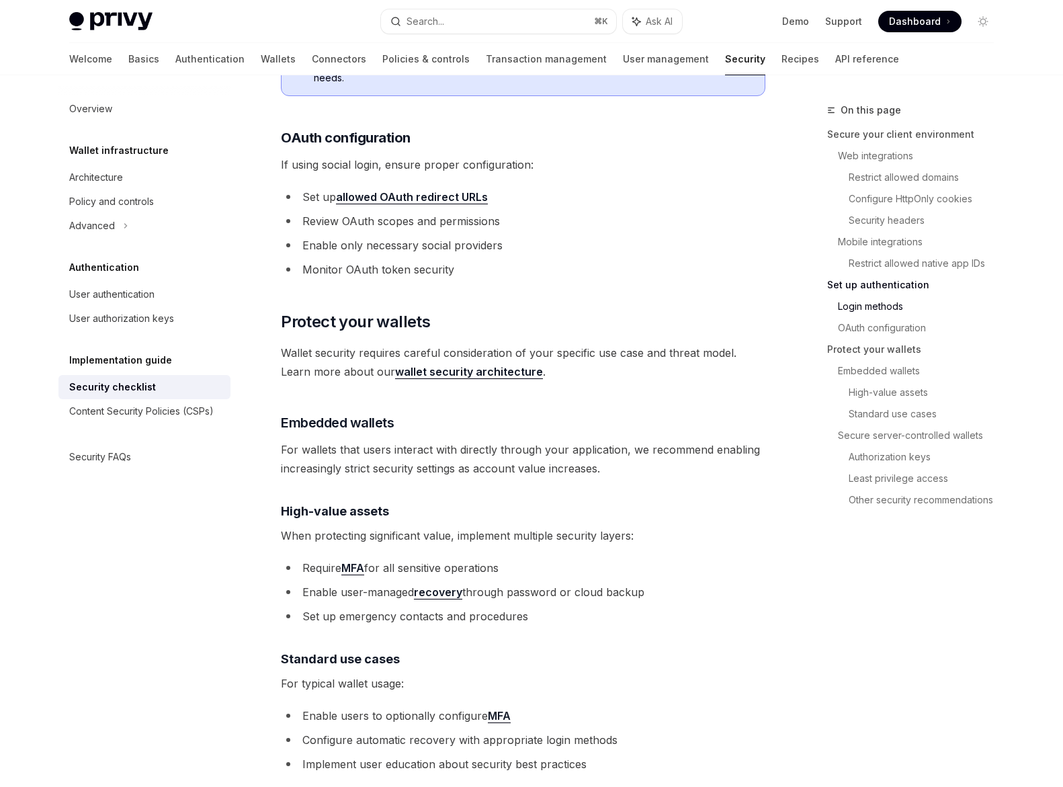
scroll to position [1465, 0]
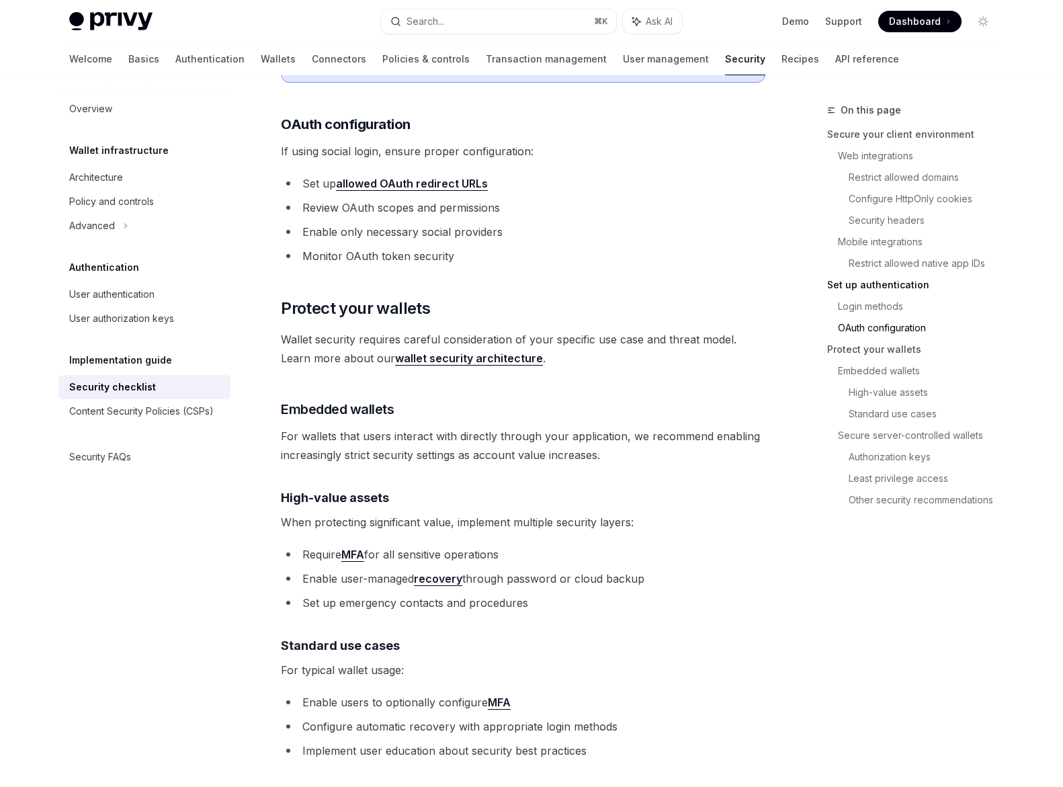
click at [374, 660] on span "For typical wallet usage:" at bounding box center [523, 669] width 484 height 19
click at [391, 693] on li "Enable users to optionally configure MFA" at bounding box center [523, 702] width 484 height 19
click at [446, 693] on li "Enable users to optionally configure MFA" at bounding box center [523, 702] width 484 height 19
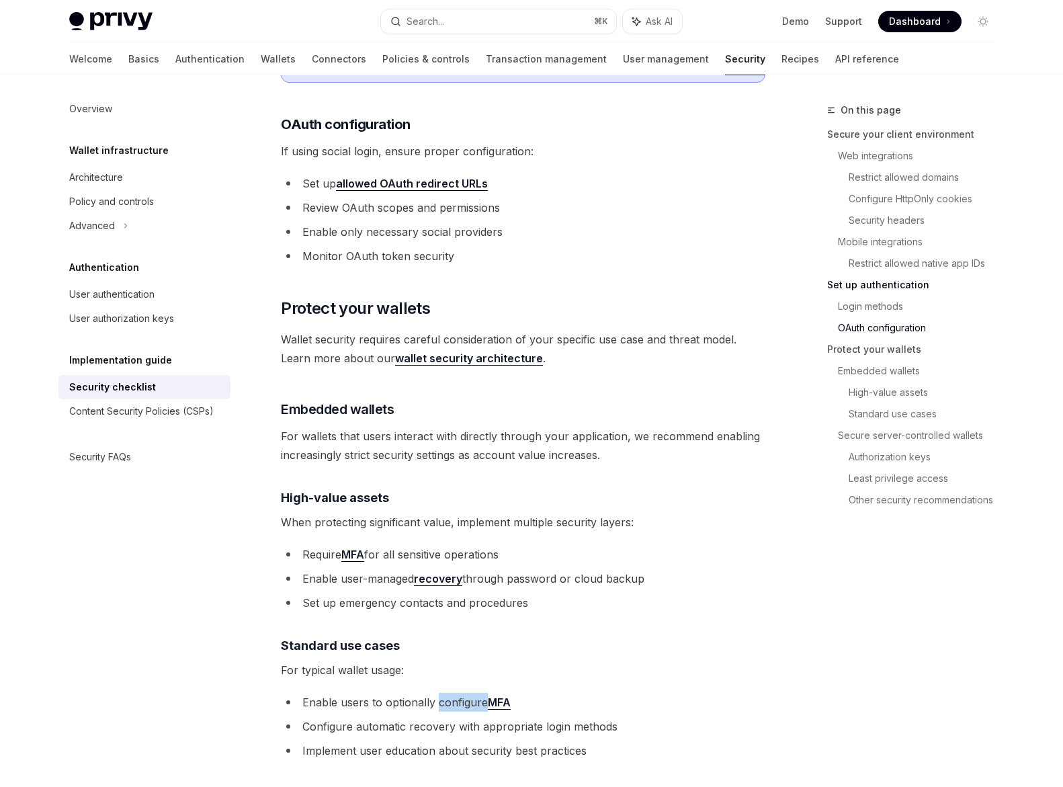
click at [446, 693] on li "Enable users to optionally configure MFA" at bounding box center [523, 702] width 484 height 19
click at [427, 660] on span "For typical wallet usage:" at bounding box center [523, 669] width 484 height 19
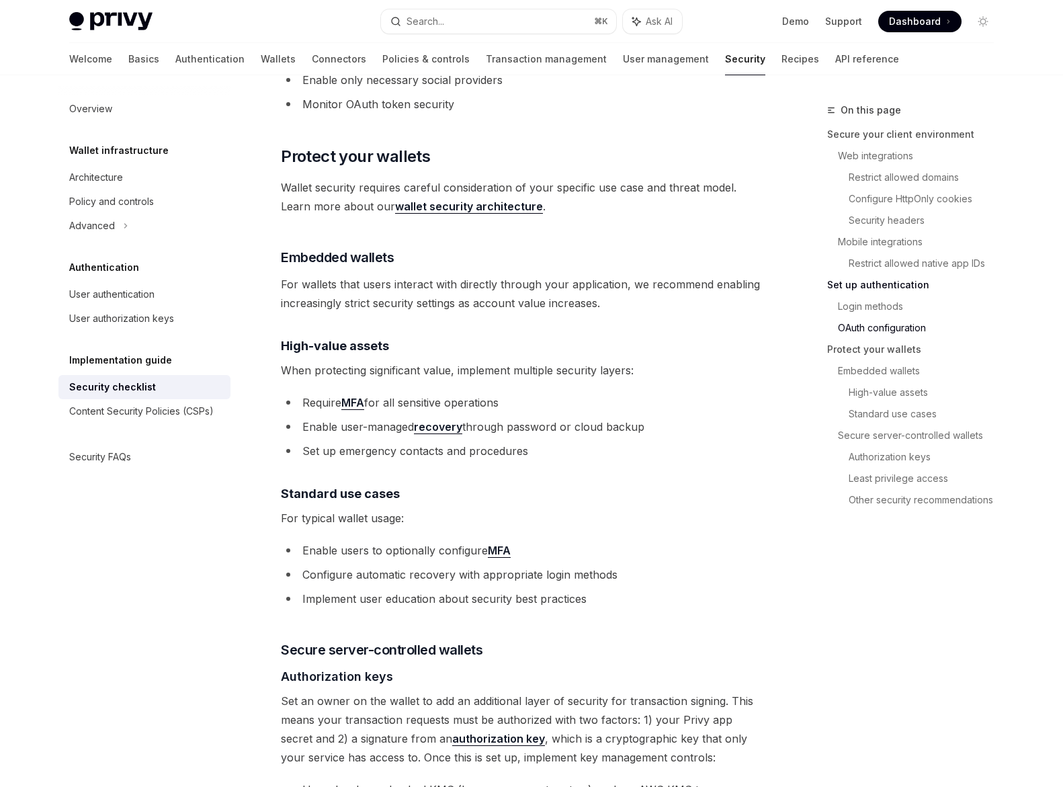
scroll to position [1644, 0]
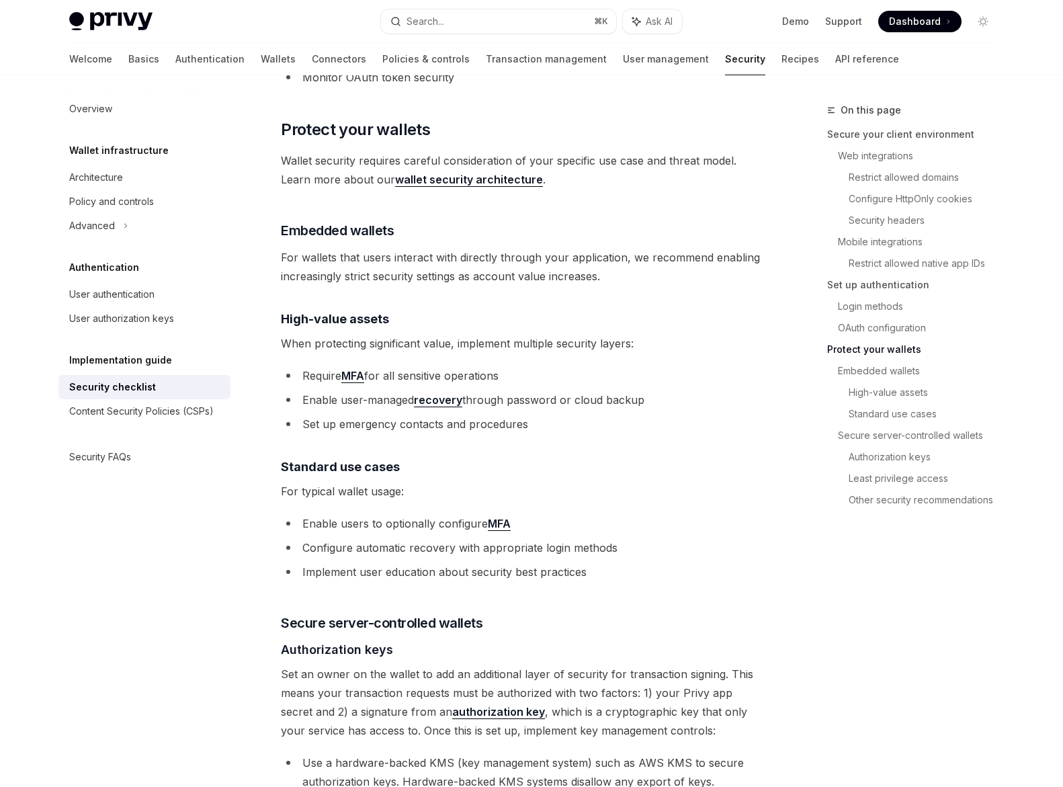
click at [386, 664] on span "Set an owner on the wallet to add an additional layer of security for transacti…" at bounding box center [523, 701] width 484 height 75
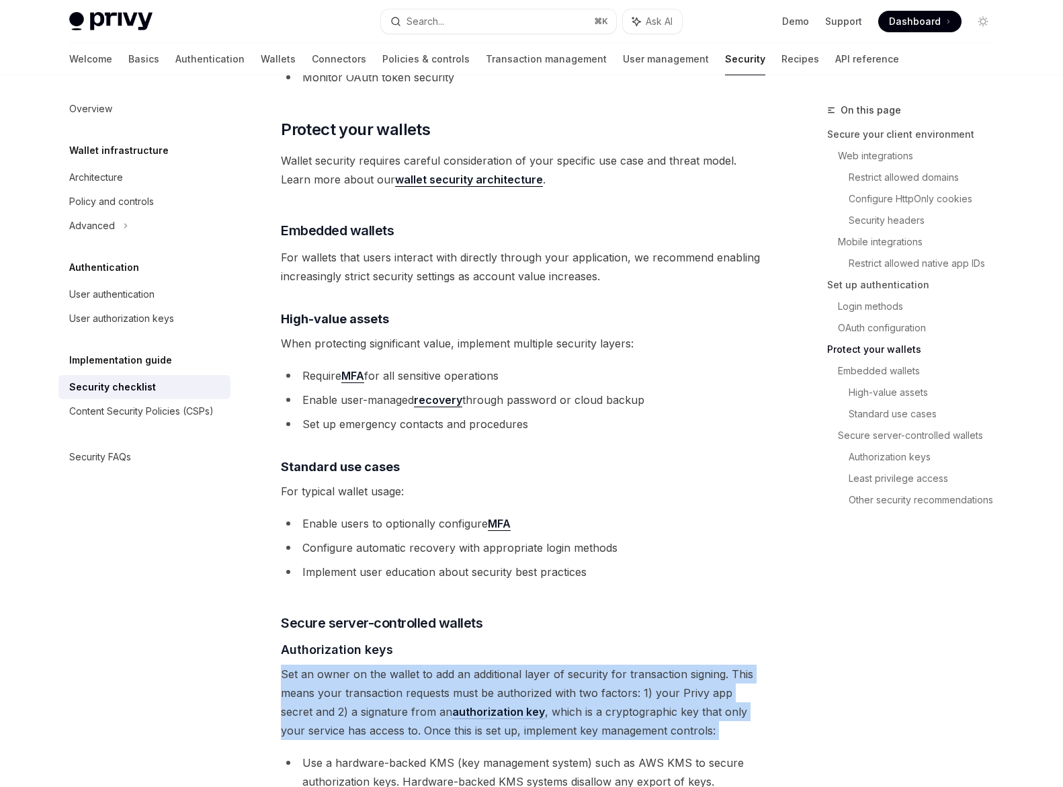
click at [386, 664] on span "Set an owner on the wallet to add an additional layer of security for transacti…" at bounding box center [523, 701] width 484 height 75
click at [478, 664] on span "Set an owner on the wallet to add an additional layer of security for transacti…" at bounding box center [523, 701] width 484 height 75
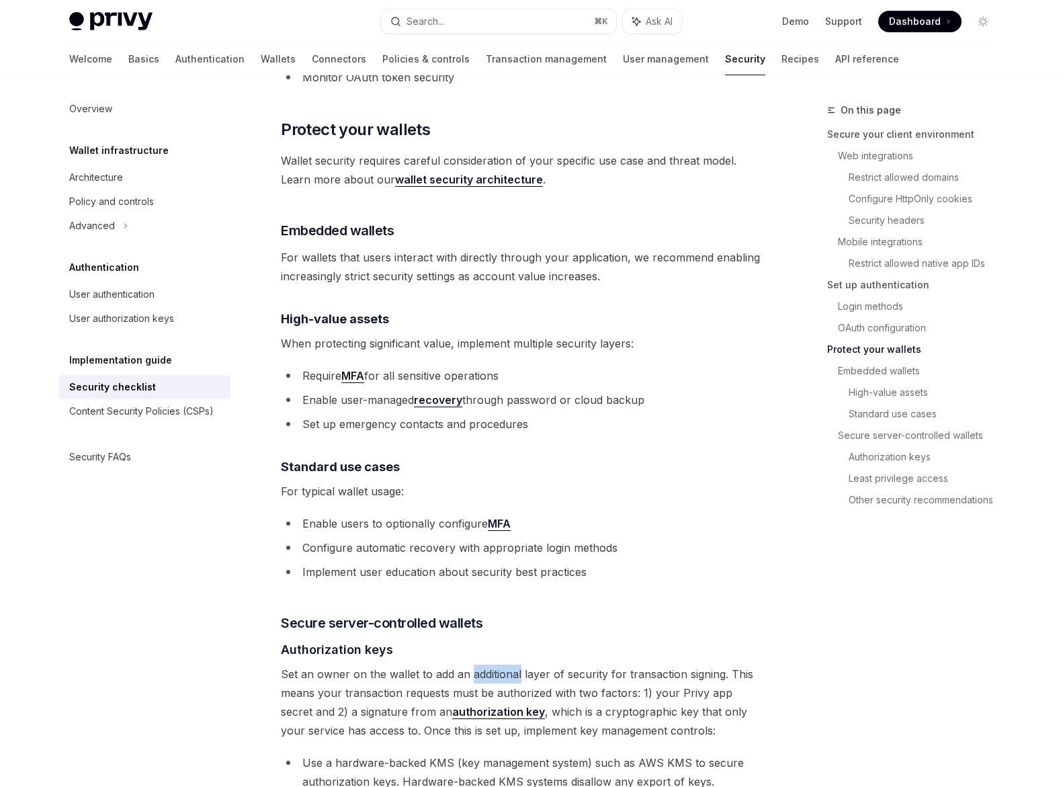
click at [478, 664] on span "Set an owner on the wallet to add an additional layer of security for transacti…" at bounding box center [523, 701] width 484 height 75
click at [541, 664] on span "Set an owner on the wallet to add an additional layer of security for transacti…" at bounding box center [523, 701] width 484 height 75
click at [572, 664] on span "Set an owner on the wallet to add an additional layer of security for transacti…" at bounding box center [523, 701] width 484 height 75
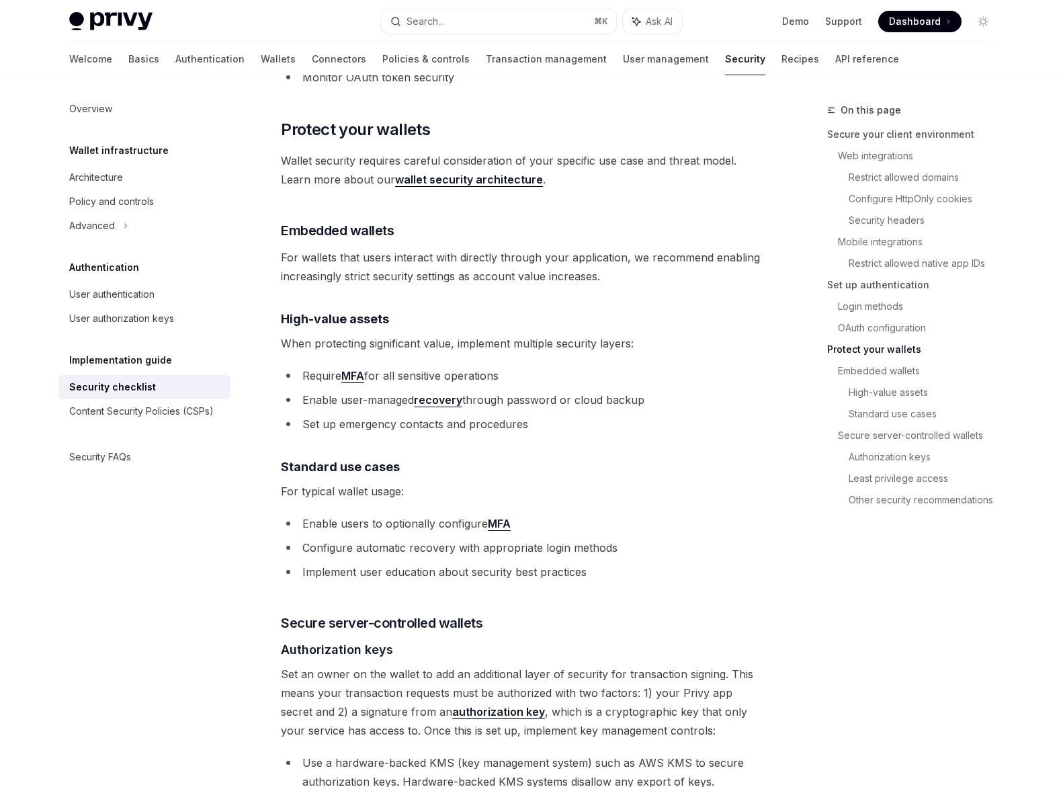
click at [563, 671] on span "Set an owner on the wallet to add an additional layer of security for transacti…" at bounding box center [523, 701] width 484 height 75
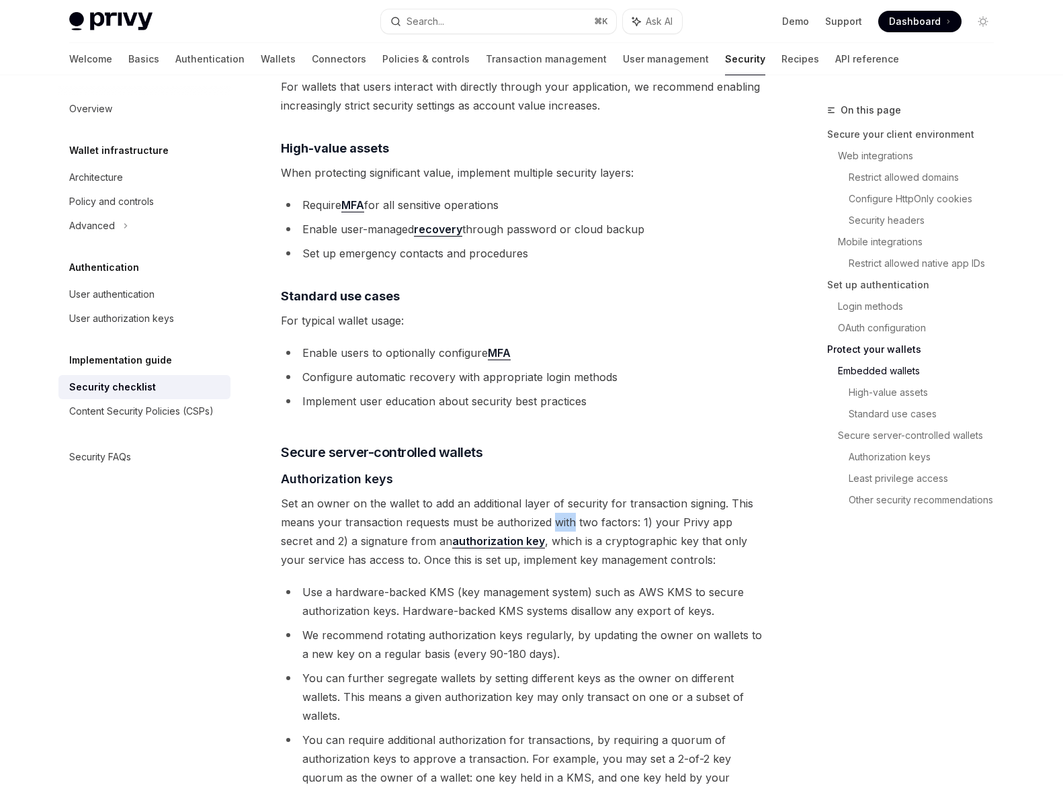
scroll to position [1829, 0]
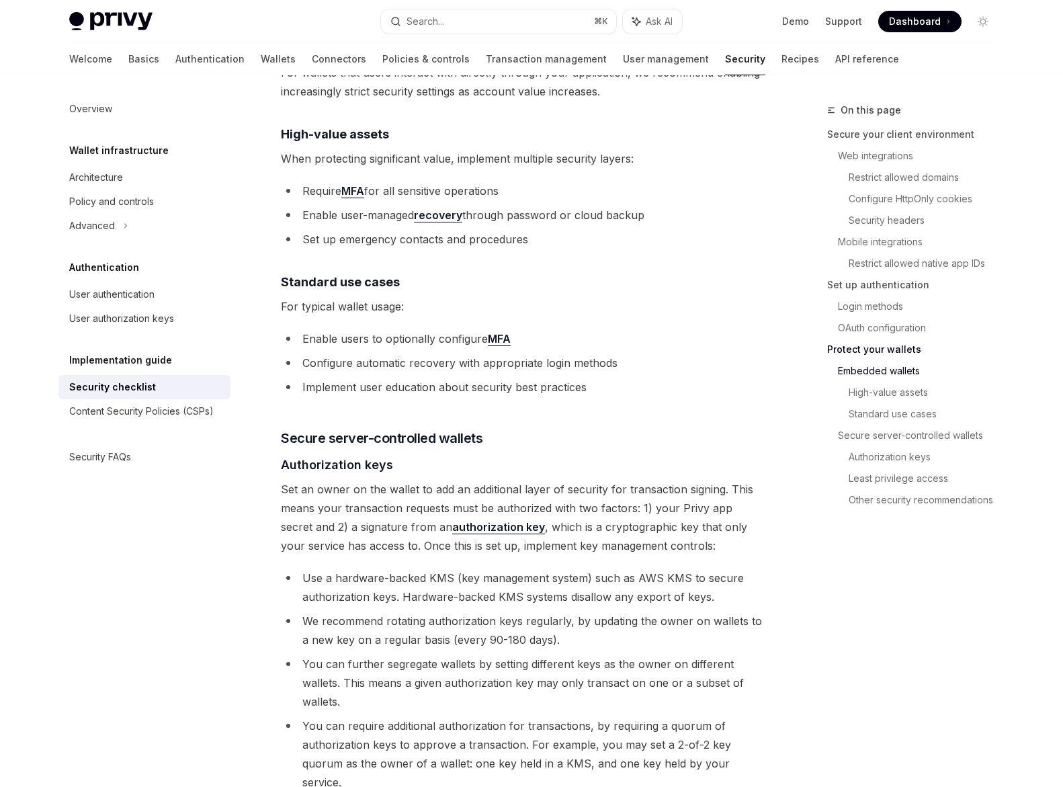
click at [502, 576] on li "Use a hardware-backed KMS (key management system) such as AWS KMS to secure aut…" at bounding box center [523, 587] width 484 height 38
click at [498, 619] on li "We recommend rotating authorization keys regularly, by updating the owner on wa…" at bounding box center [523, 630] width 484 height 38
click at [533, 611] on li "We recommend rotating authorization keys regularly, by updating the owner on wa…" at bounding box center [523, 630] width 484 height 38
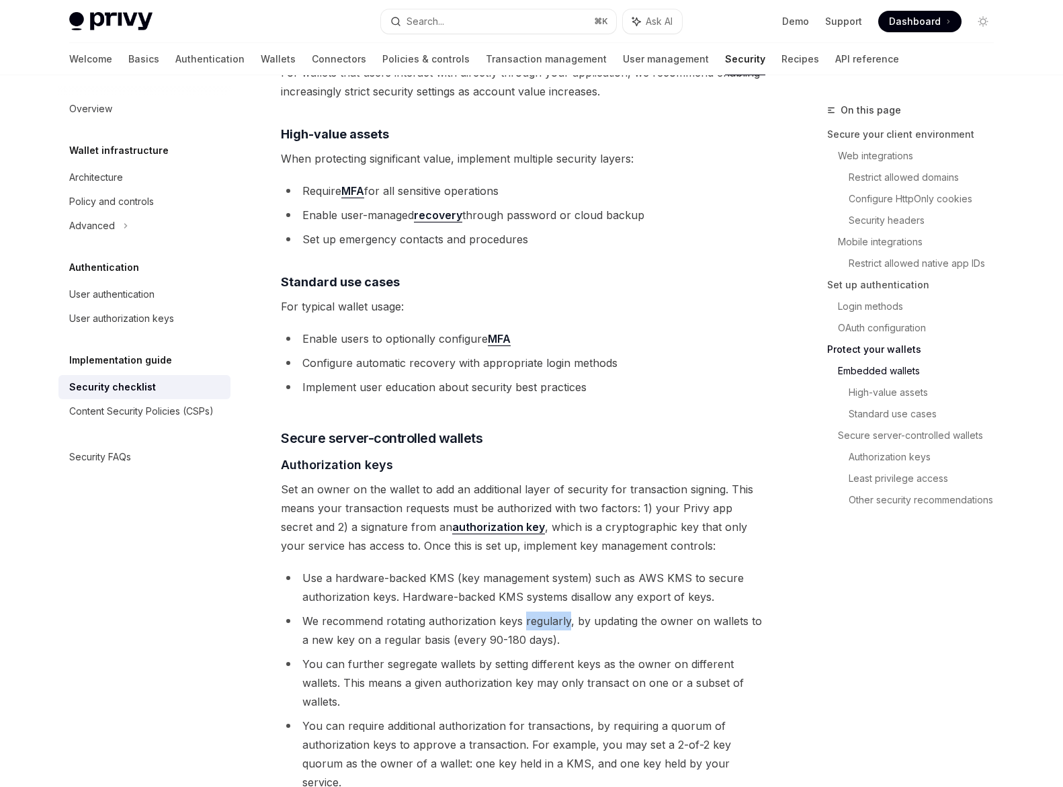
click at [533, 611] on li "We recommend rotating authorization keys regularly, by updating the owner on wa…" at bounding box center [523, 630] width 484 height 38
click at [523, 612] on li "We recommend rotating authorization keys regularly, by updating the owner on wa…" at bounding box center [523, 630] width 484 height 38
click at [521, 656] on li "You can further segregate wallets by setting different keys as the owner on dif…" at bounding box center [523, 682] width 484 height 56
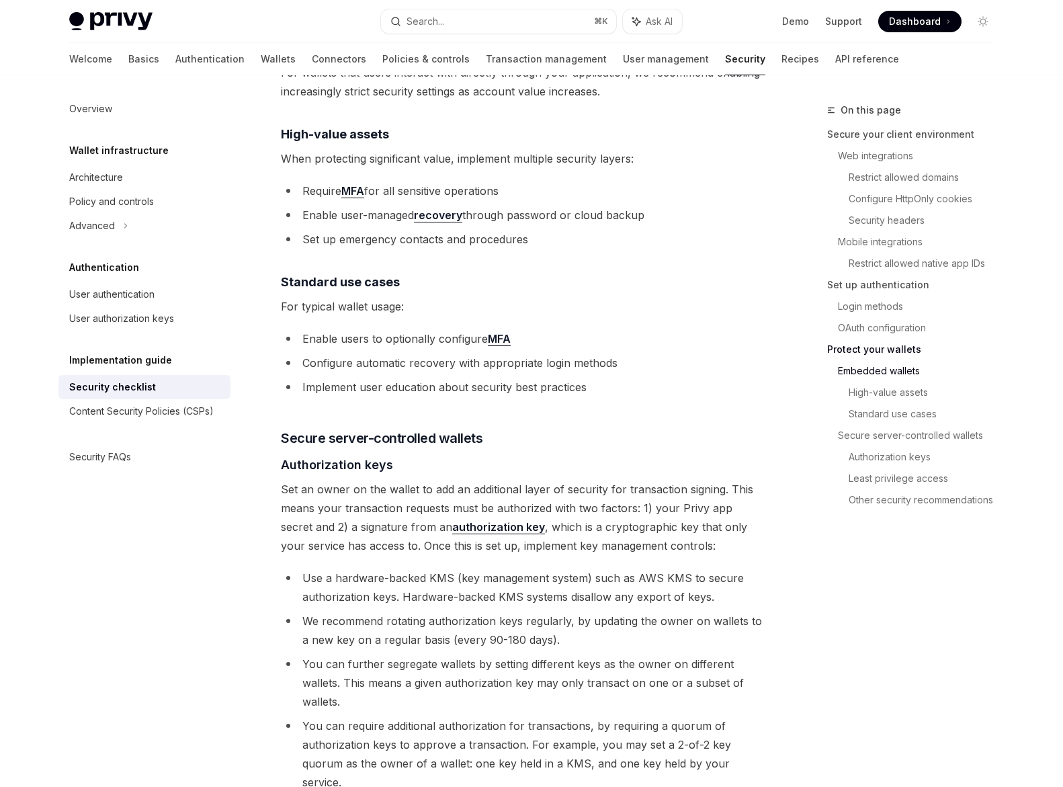
click at [529, 654] on li "You can further segregate wallets by setting different keys as the owner on dif…" at bounding box center [523, 682] width 484 height 56
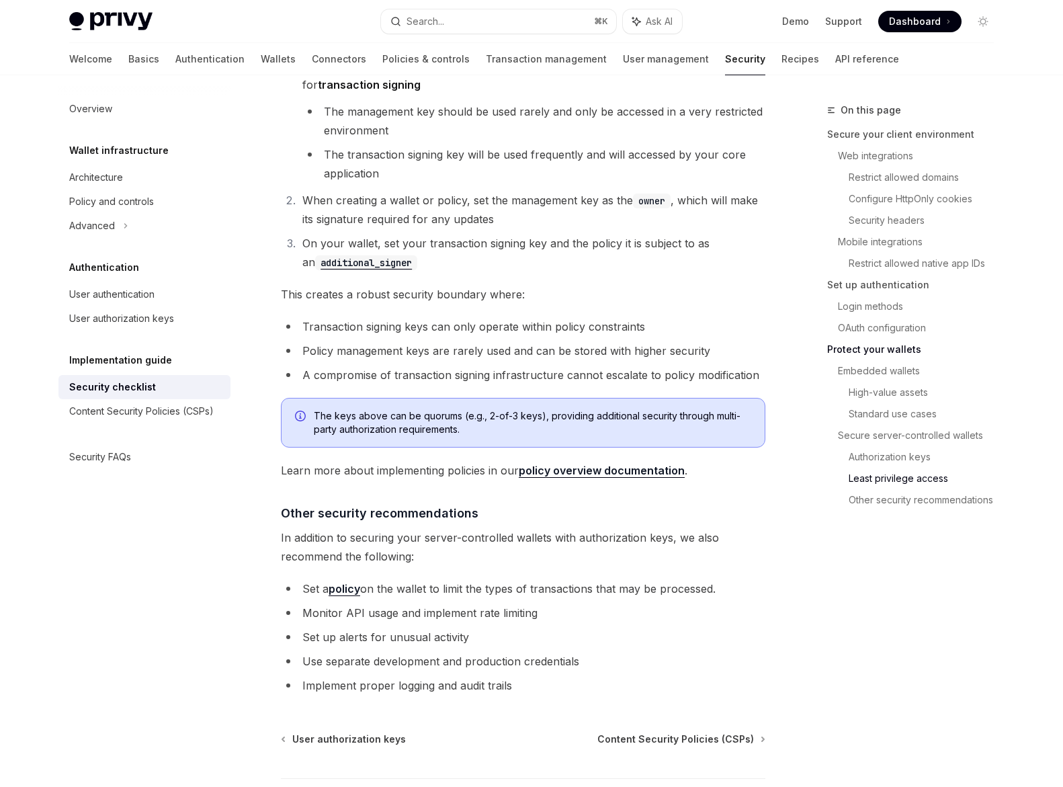
scroll to position [2864, 0]
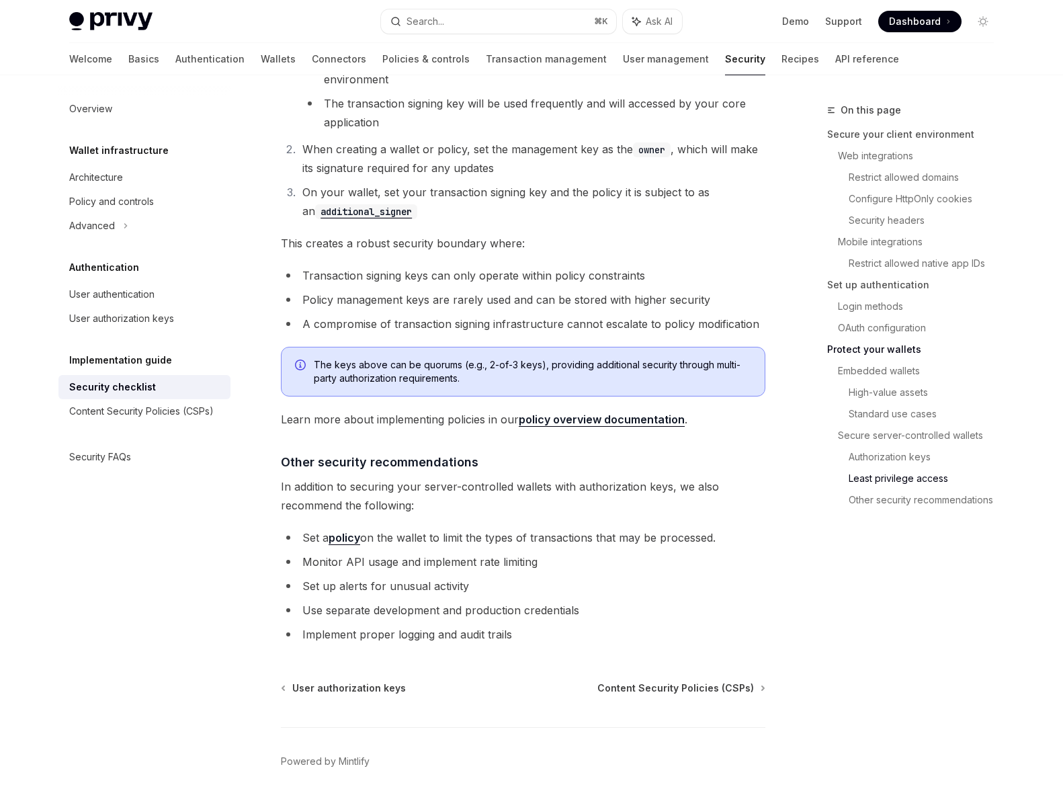
click at [410, 266] on li "Transaction signing keys can only operate within policy constraints" at bounding box center [523, 275] width 484 height 19
click at [482, 266] on li "Transaction signing keys can only operate within policy constraints" at bounding box center [523, 275] width 484 height 19
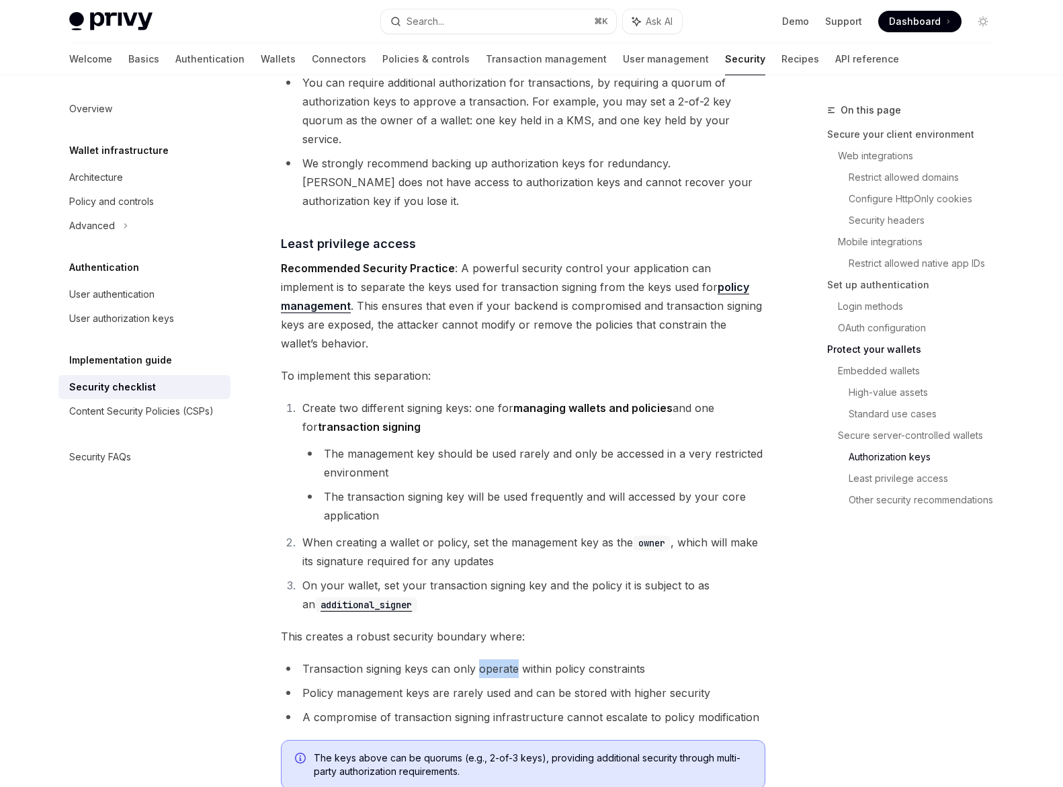
scroll to position [2458, 0]
